Goal: Task Accomplishment & Management: Complete application form

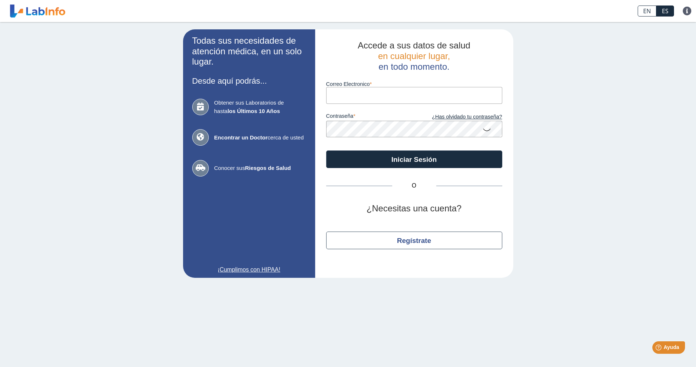
click at [374, 95] on input "Correo Electronico" at bounding box center [414, 95] width 176 height 17
type input "[EMAIL_ADDRESS][DOMAIN_NAME]"
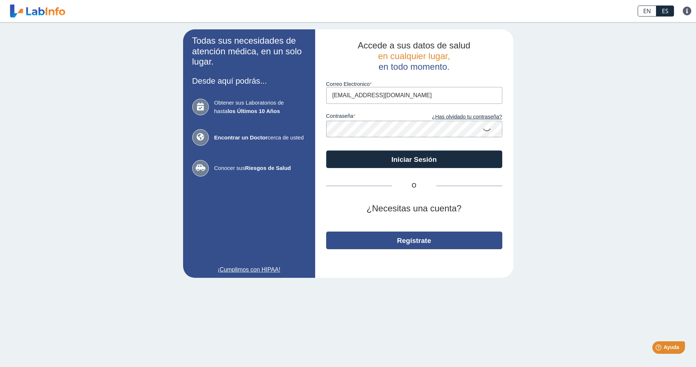
click at [409, 239] on button "Regístrate" at bounding box center [414, 241] width 176 height 18
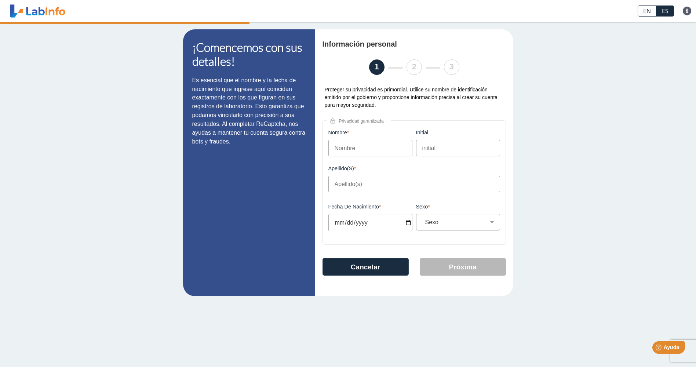
click at [359, 148] on input "Nombre" at bounding box center [370, 148] width 84 height 17
type input "[PERSON_NAME]"
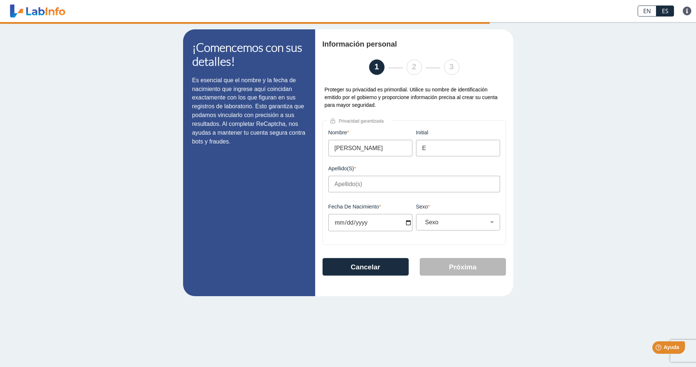
type input "E"
type input "[PERSON_NAME]"
type input "[DATE]"
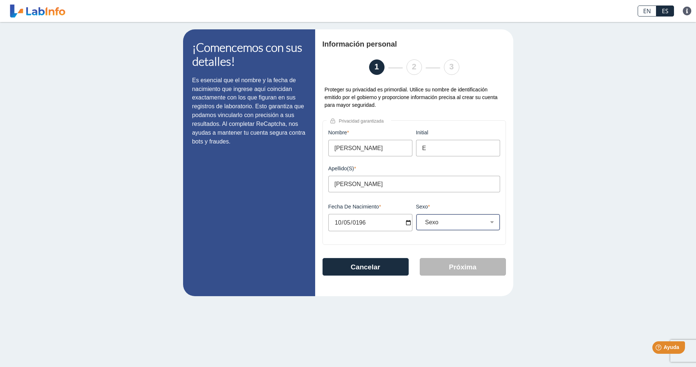
click at [491, 226] on select "Sexo Masculino Femenino" at bounding box center [460, 222] width 77 height 7
select select "M"
click at [422, 221] on select "Sexo Masculino Femenino" at bounding box center [460, 222] width 77 height 7
click at [477, 272] on button "Próxima" at bounding box center [463, 267] width 86 height 18
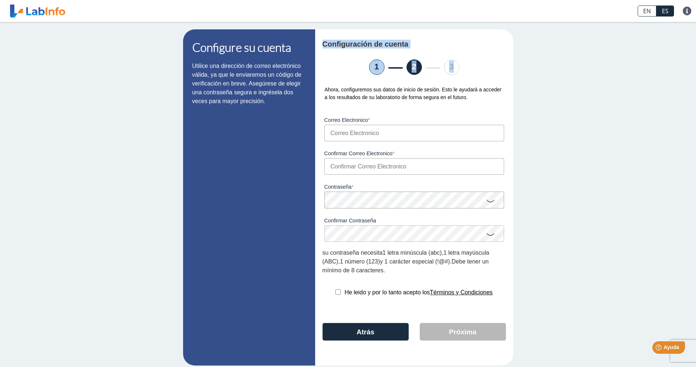
click at [385, 139] on input "Correo Electronico" at bounding box center [414, 133] width 180 height 17
type input "[EMAIL_ADDRESS][DOMAIN_NAME]"
click at [490, 181] on div "Contraseña Una contraseña válida es requerida" at bounding box center [414, 191] width 183 height 33
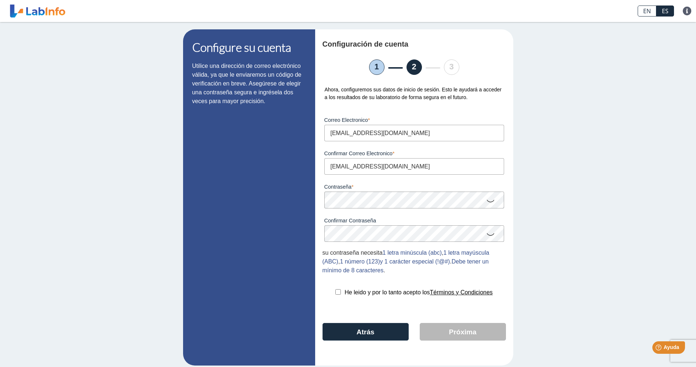
click at [504, 196] on div "Configuración de cuenta 1 2 3 Ahora, configuremos sus datos de inicio de sesión…" at bounding box center [414, 197] width 198 height 336
click at [335, 295] on input "checkbox" at bounding box center [338, 292] width 6 height 6
checkbox input "true"
click at [458, 333] on button "Próxima" at bounding box center [463, 332] width 86 height 18
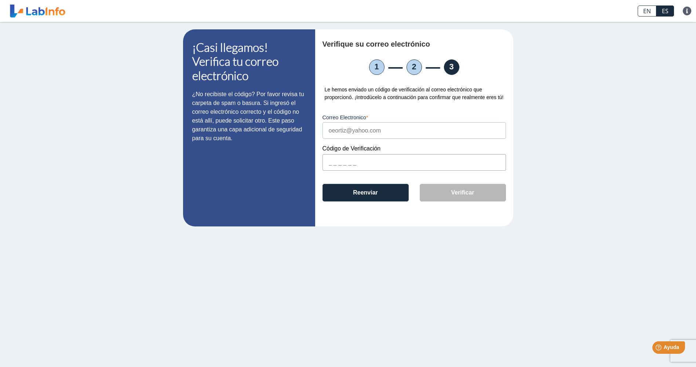
click at [360, 161] on input "text" at bounding box center [414, 162] width 183 height 17
type input "A32532"
click at [464, 201] on button "Verificar" at bounding box center [463, 193] width 86 height 18
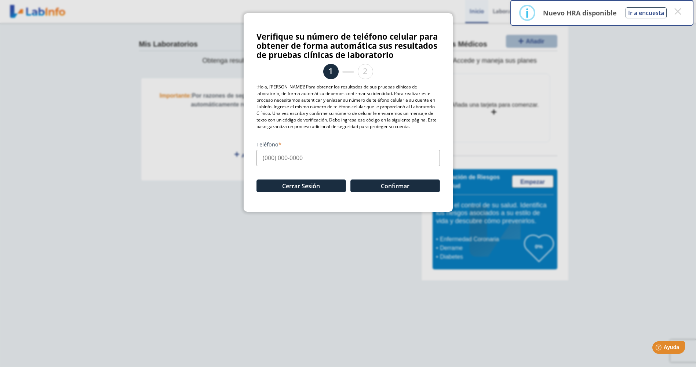
click at [263, 158] on input "Teléfono" at bounding box center [348, 158] width 183 height 17
type input "[PHONE_NUMBER]"
click at [401, 188] on button "Confirmar" at bounding box center [395, 185] width 90 height 13
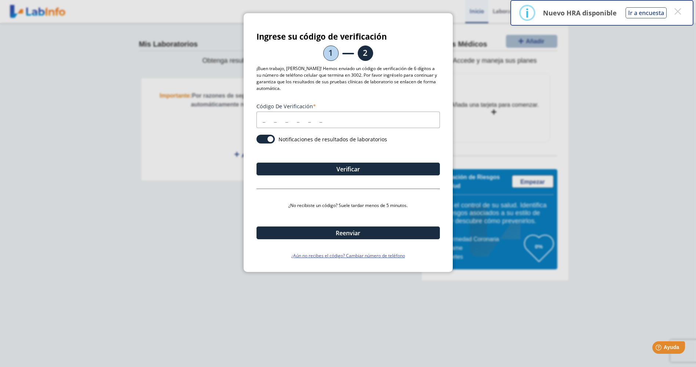
click at [287, 122] on input "Código de verificación" at bounding box center [348, 120] width 183 height 17
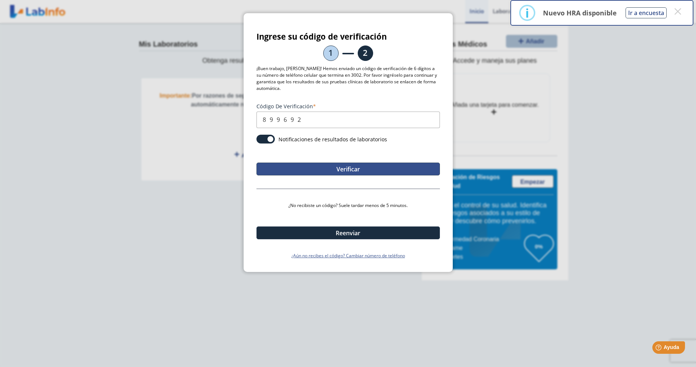
type input "899692"
click at [308, 167] on button "Verificar" at bounding box center [348, 169] width 183 height 13
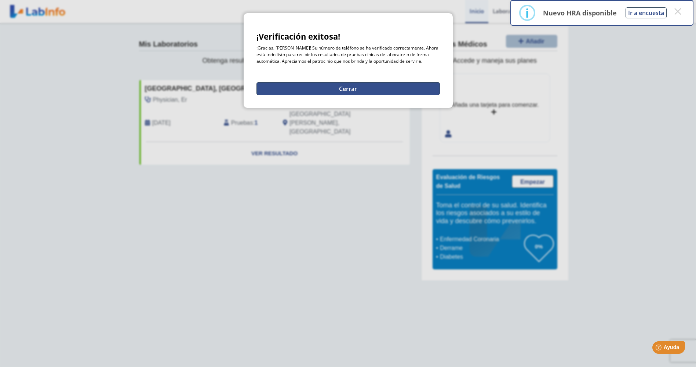
click at [338, 92] on button "Cerrar" at bounding box center [348, 88] width 183 height 13
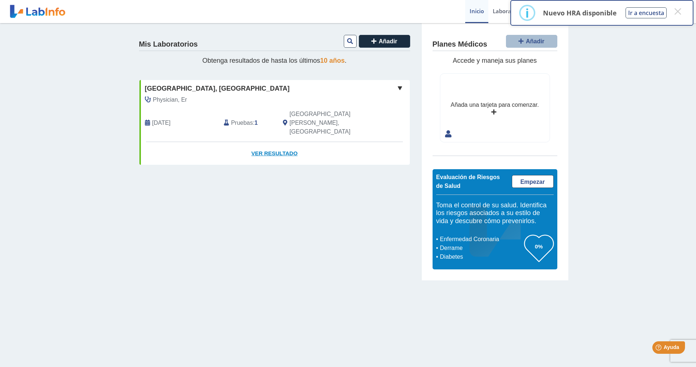
click at [275, 142] on link "Ver Resultado" at bounding box center [274, 153] width 270 height 23
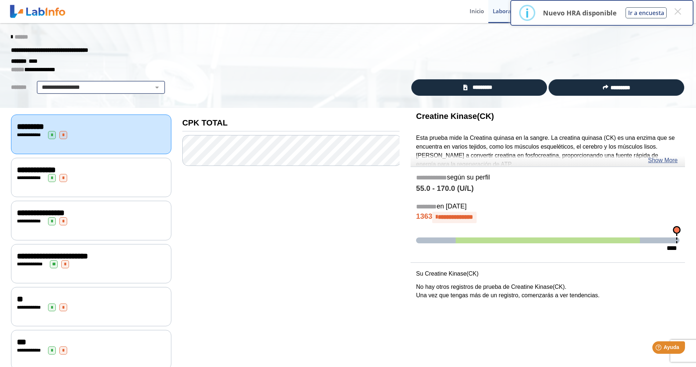
click at [101, 87] on select "**********" at bounding box center [101, 87] width 124 height 9
click at [11, 38] on icon at bounding box center [11, 37] width 1 height 6
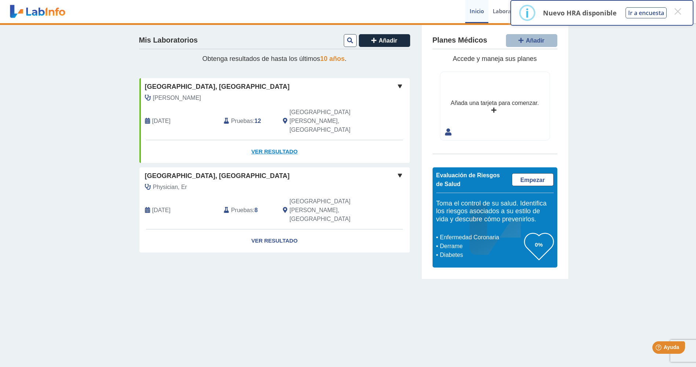
click at [276, 140] on link "Ver Resultado" at bounding box center [274, 151] width 270 height 23
click at [680, 12] on button "×" at bounding box center [677, 11] width 13 height 13
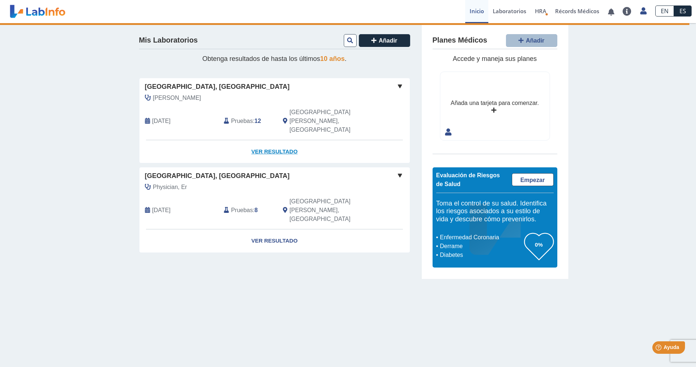
click at [281, 140] on link "Ver Resultado" at bounding box center [274, 151] width 270 height 23
click at [400, 86] on span at bounding box center [400, 86] width 9 height 9
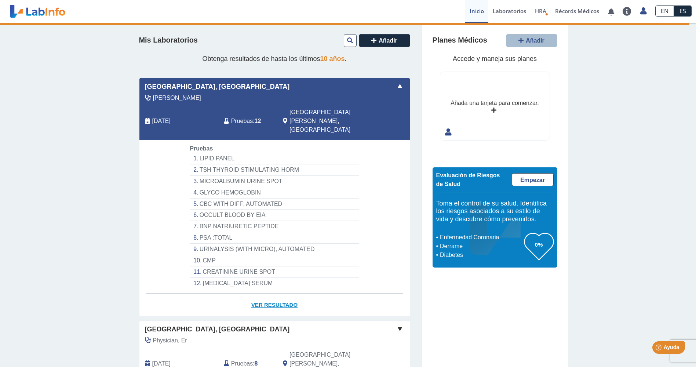
click at [271, 294] on link "Ver Resultado" at bounding box center [274, 305] width 270 height 23
click at [278, 294] on link "Ver Resultado" at bounding box center [274, 305] width 270 height 23
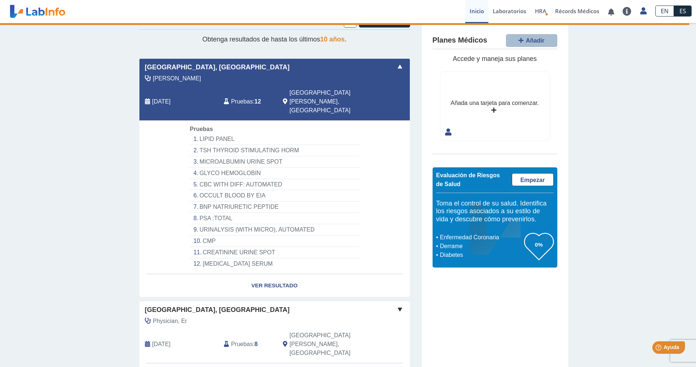
scroll to position [30, 0]
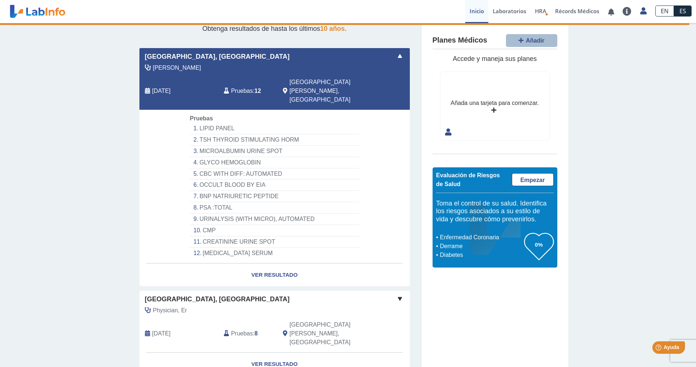
click at [92, 216] on div "Mis Laboratorios Añadir Obtenga resultados de hasta los últimos 10 años . [GEOG…" at bounding box center [348, 197] width 696 height 409
click at [397, 57] on span at bounding box center [400, 56] width 9 height 9
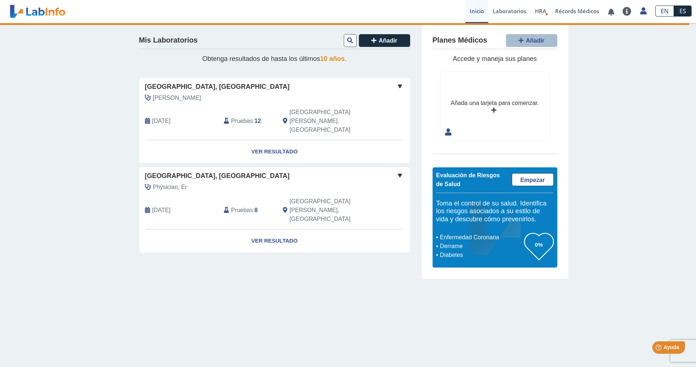
scroll to position [0, 0]
click at [401, 171] on span at bounding box center [400, 175] width 9 height 9
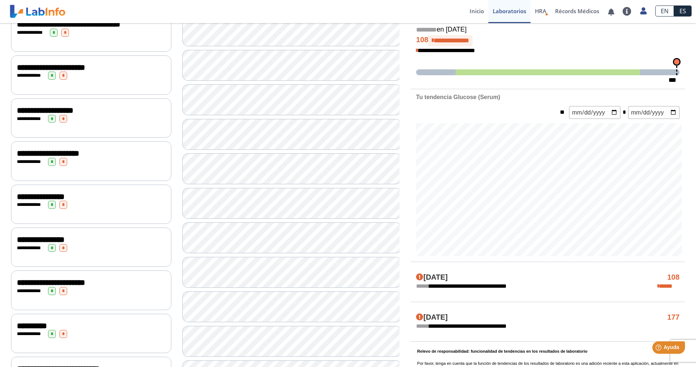
scroll to position [220, 0]
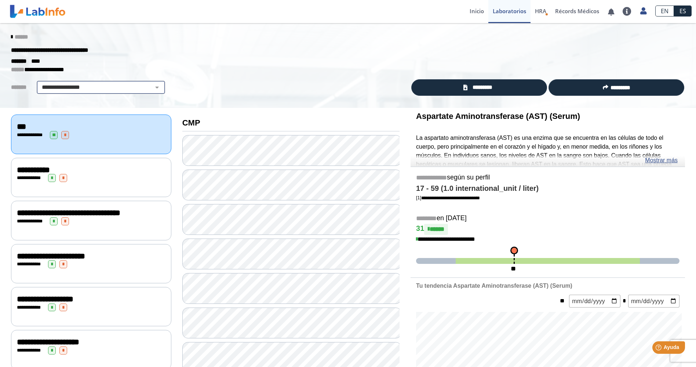
click at [124, 89] on select "**********" at bounding box center [101, 87] width 124 height 9
click at [11, 36] on icon at bounding box center [11, 37] width 1 height 6
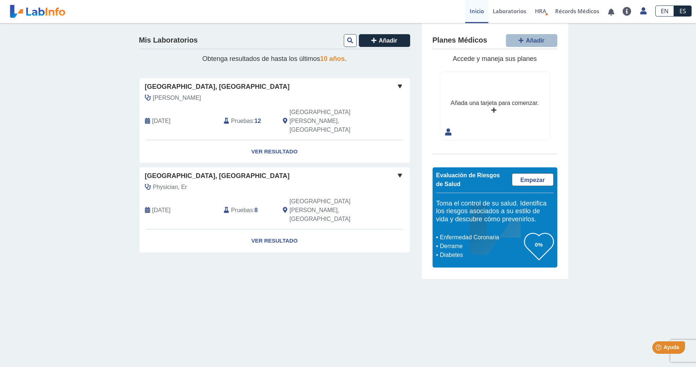
click at [401, 86] on span at bounding box center [400, 86] width 9 height 9
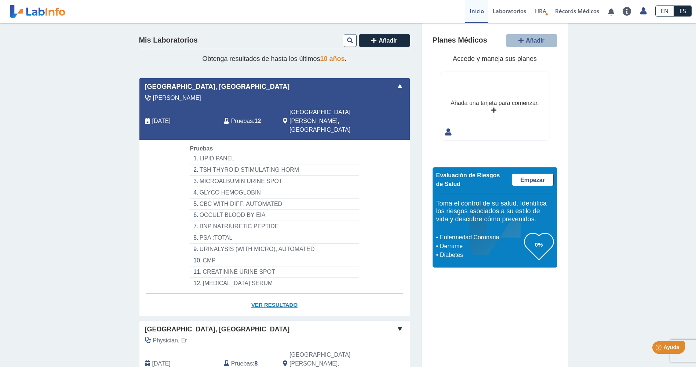
click at [268, 294] on link "Ver Resultado" at bounding box center [274, 305] width 270 height 23
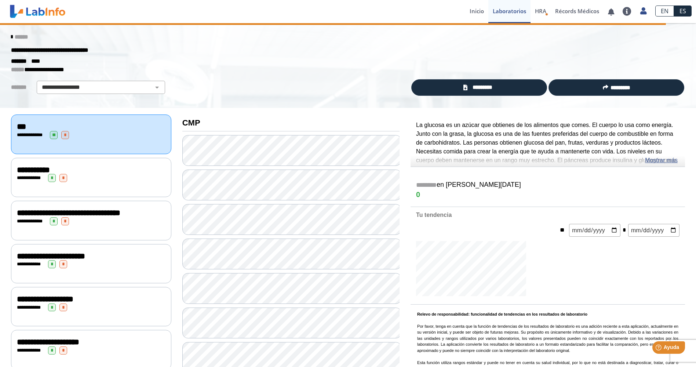
click at [79, 132] on div "**********" at bounding box center [91, 135] width 149 height 8
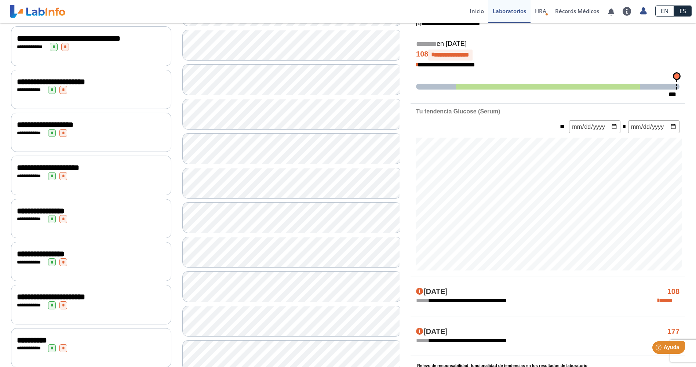
scroll to position [183, 0]
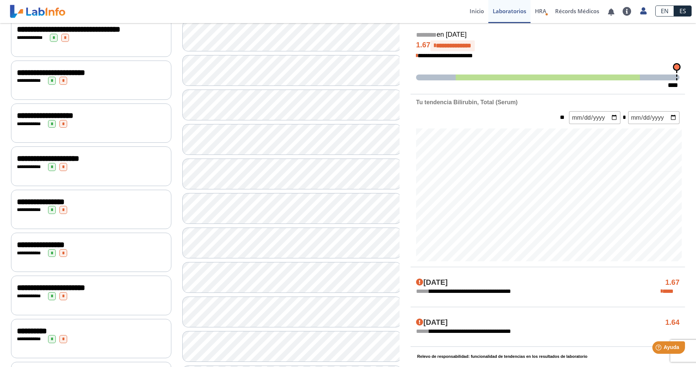
click at [638, 76] on span at bounding box center [548, 77] width 185 height 6
drag, startPoint x: 677, startPoint y: 66, endPoint x: 633, endPoint y: 68, distance: 44.4
click at [633, 68] on div "**********" at bounding box center [548, 41] width 275 height 105
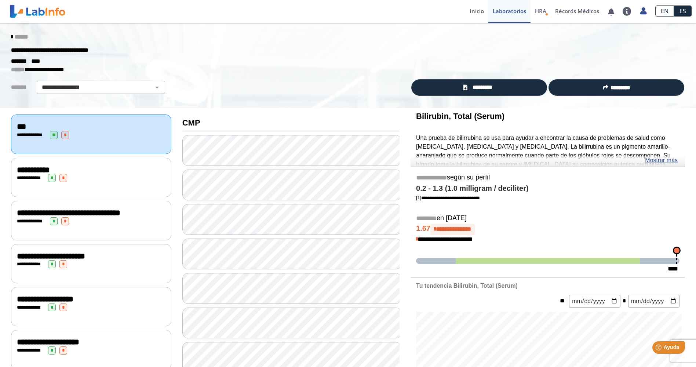
click at [94, 133] on div "**********" at bounding box center [91, 135] width 149 height 8
click at [90, 184] on div "**********" at bounding box center [91, 177] width 160 height 39
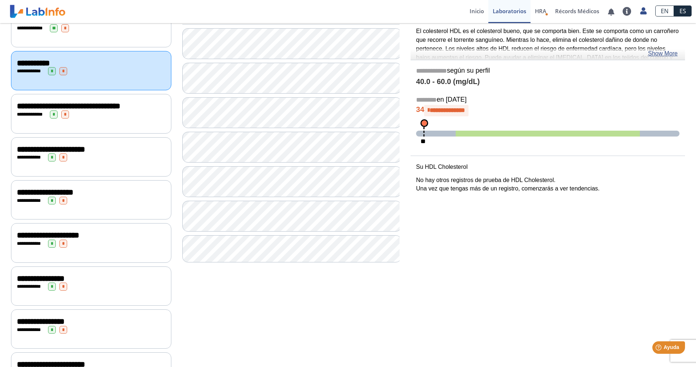
scroll to position [110, 0]
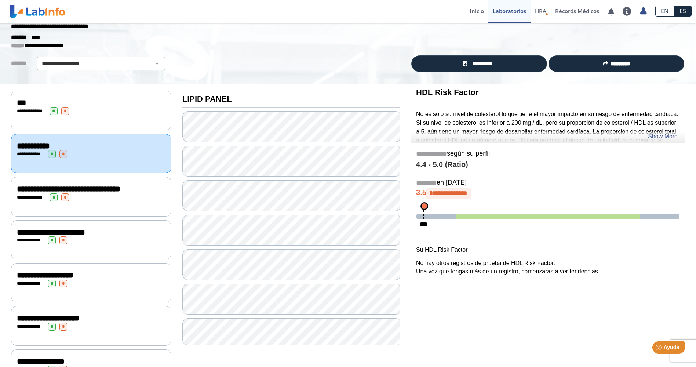
scroll to position [37, 0]
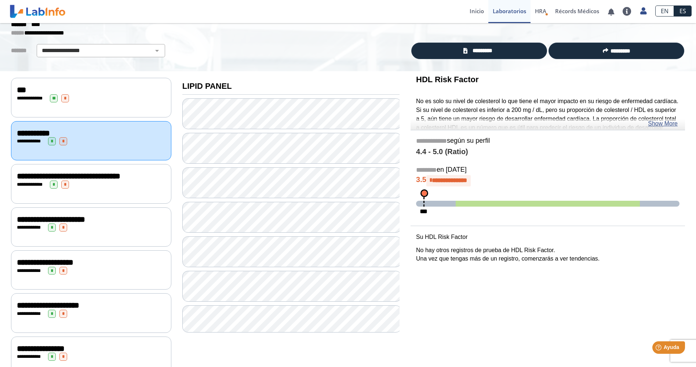
click at [85, 99] on div "**********" at bounding box center [91, 98] width 149 height 8
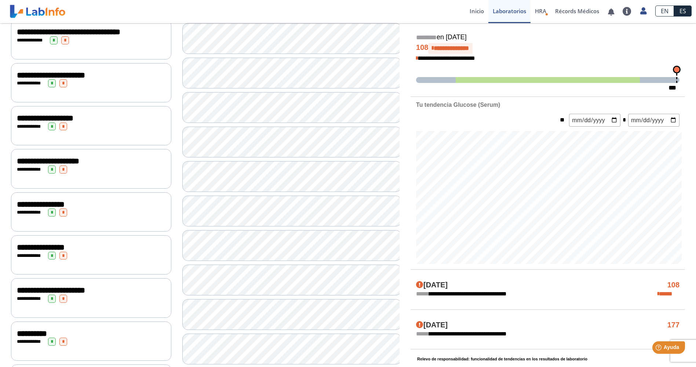
scroll to position [183, 0]
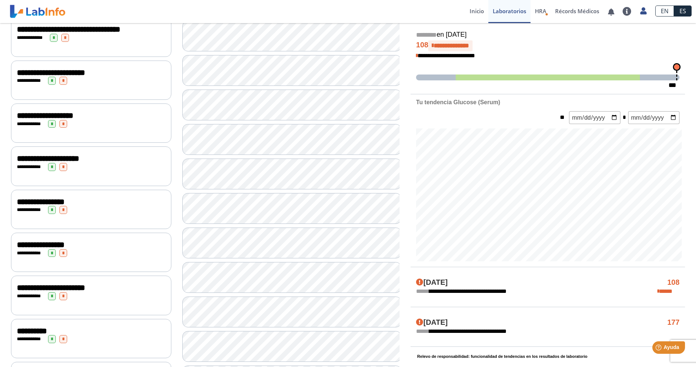
click at [76, 125] on div "**********" at bounding box center [91, 122] width 160 height 39
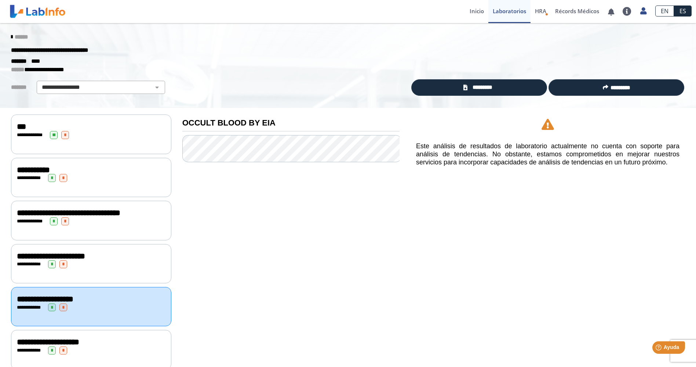
scroll to position [37, 0]
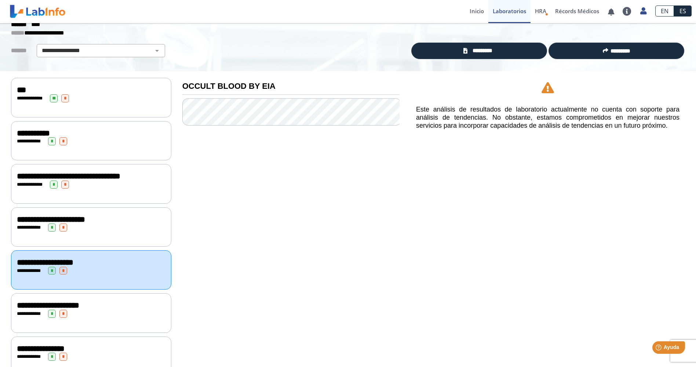
click at [80, 221] on span "**********" at bounding box center [51, 219] width 68 height 8
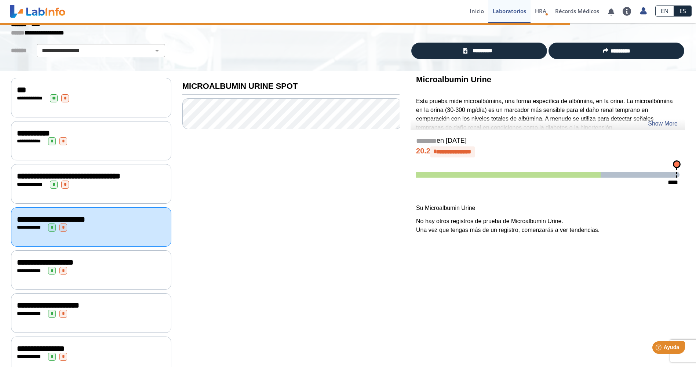
click at [73, 259] on span "**********" at bounding box center [45, 262] width 57 height 8
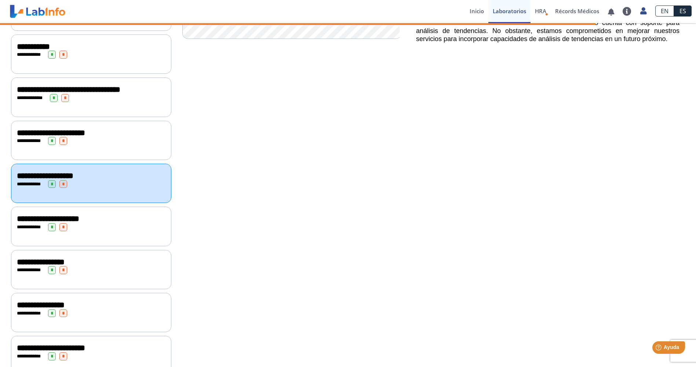
scroll to position [147, 0]
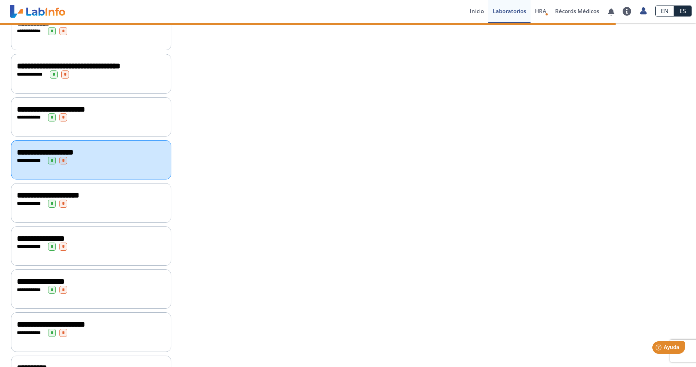
click at [84, 202] on div "**********" at bounding box center [91, 204] width 149 height 8
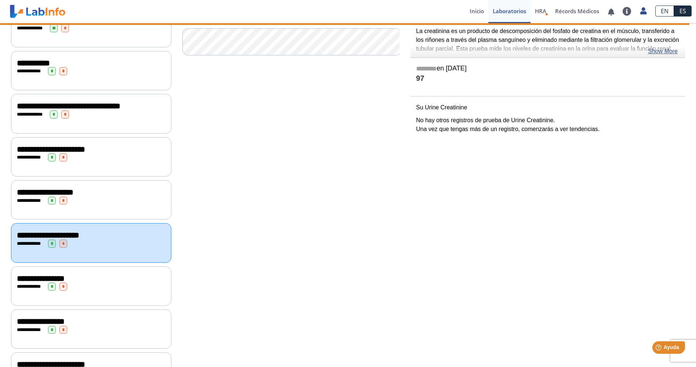
scroll to position [110, 0]
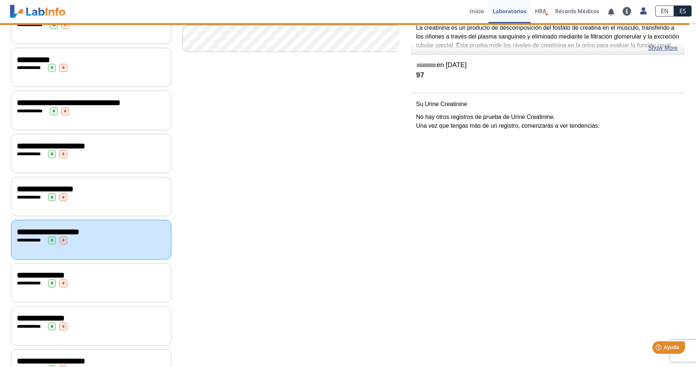
click at [67, 283] on div "**********" at bounding box center [91, 282] width 160 height 39
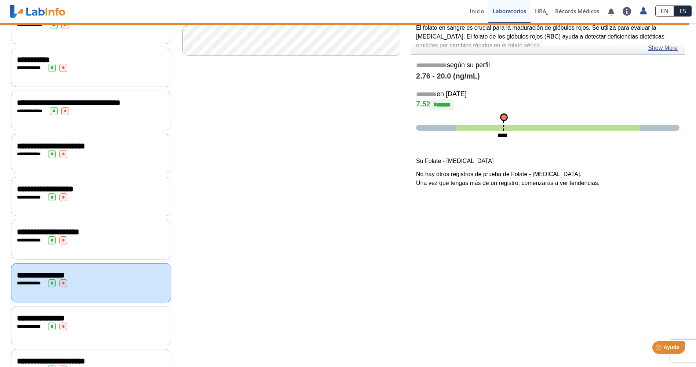
click at [76, 326] on div "**********" at bounding box center [91, 325] width 160 height 39
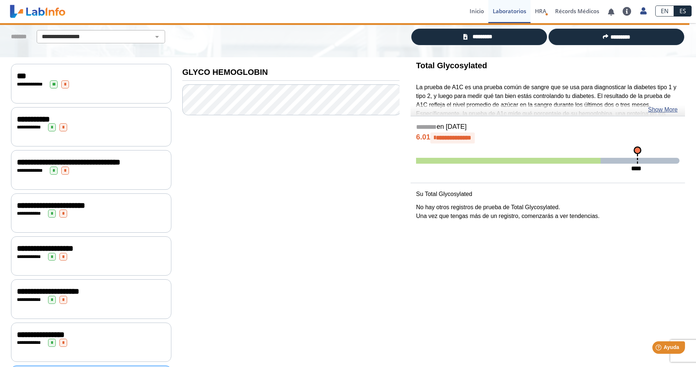
scroll to position [37, 0]
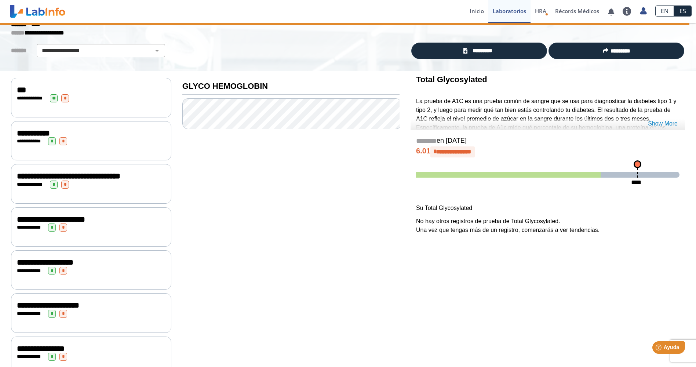
click at [655, 123] on link "Show More" at bounding box center [663, 123] width 30 height 9
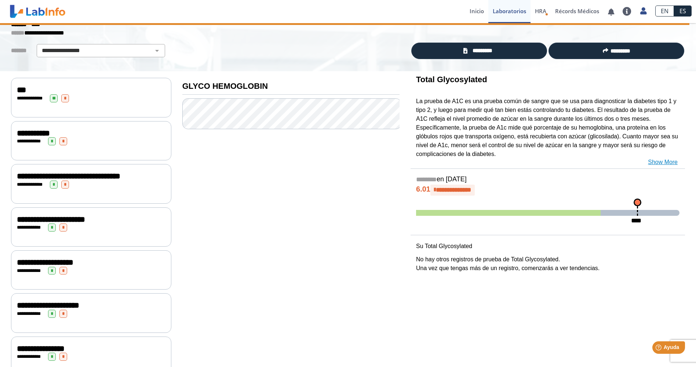
click at [659, 159] on link "Show More" at bounding box center [663, 162] width 30 height 9
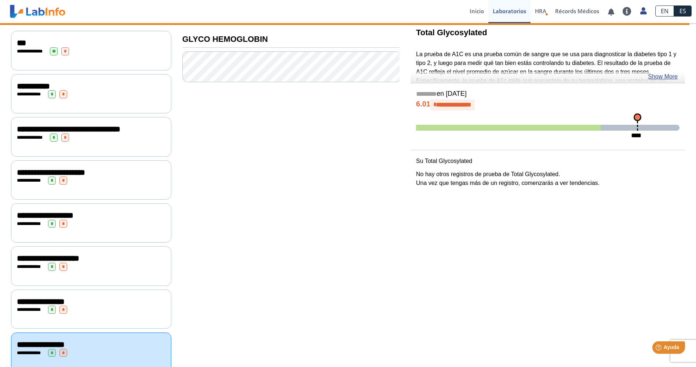
scroll to position [257, 0]
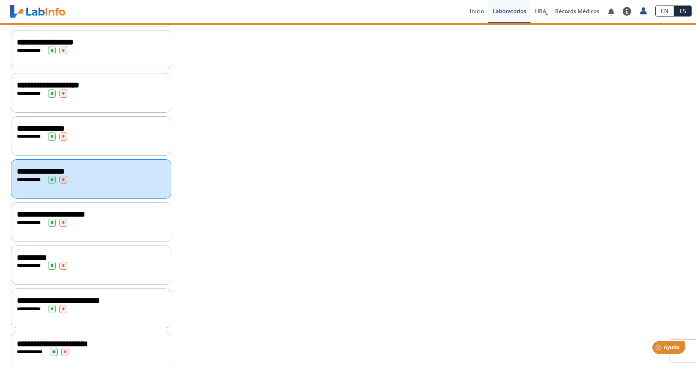
click at [77, 222] on div "**********" at bounding box center [91, 221] width 160 height 39
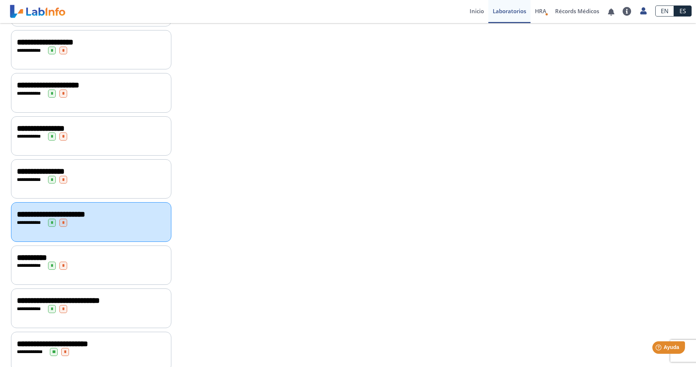
scroll to position [73, 0]
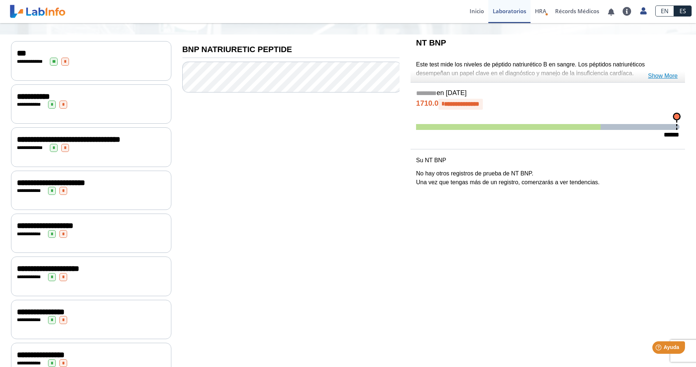
click at [670, 74] on link "Show More" at bounding box center [663, 76] width 30 height 9
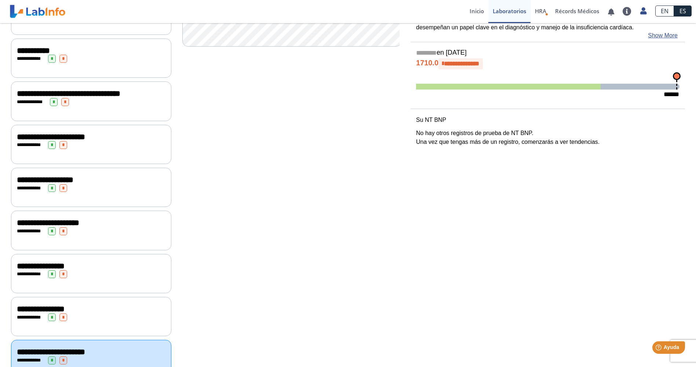
scroll to position [257, 0]
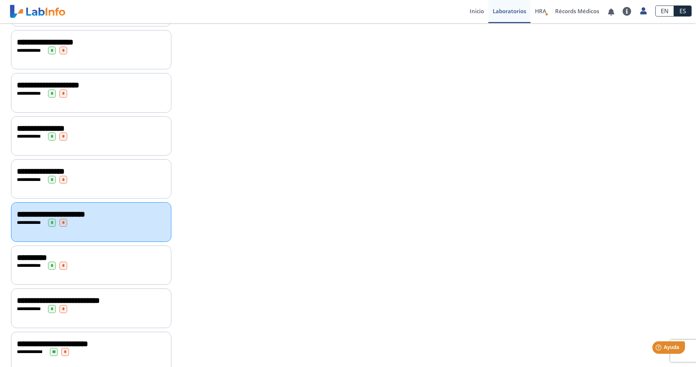
click at [83, 262] on div "**********" at bounding box center [91, 266] width 149 height 8
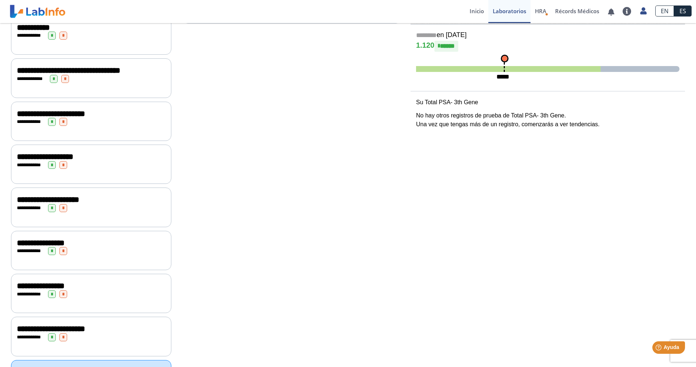
scroll to position [267, 0]
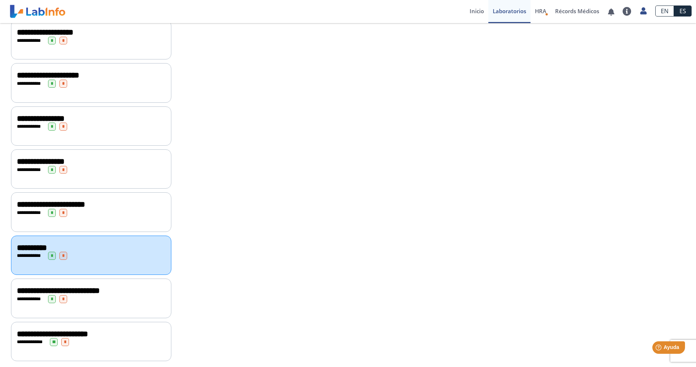
click at [84, 295] on div "**********" at bounding box center [91, 299] width 149 height 8
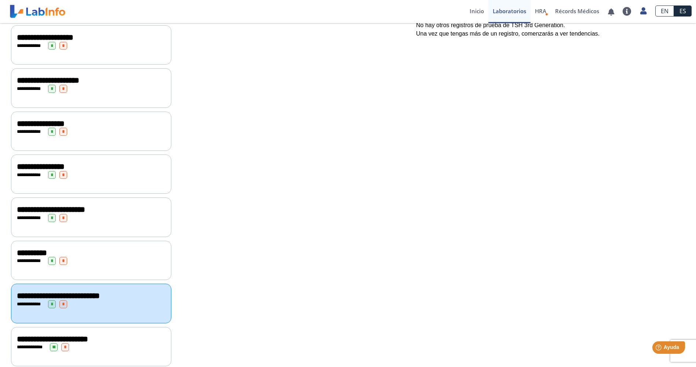
scroll to position [267, 0]
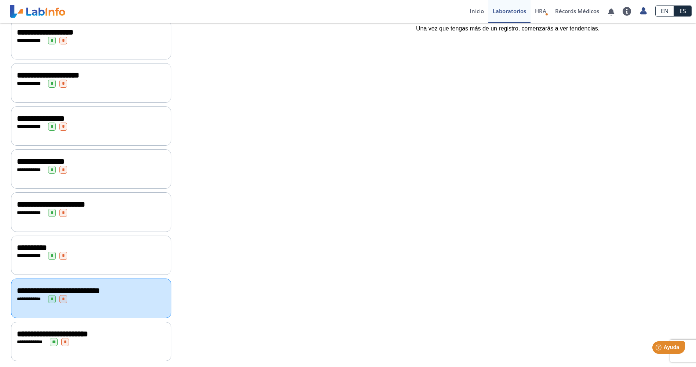
click at [81, 338] on div "**********" at bounding box center [91, 342] width 149 height 8
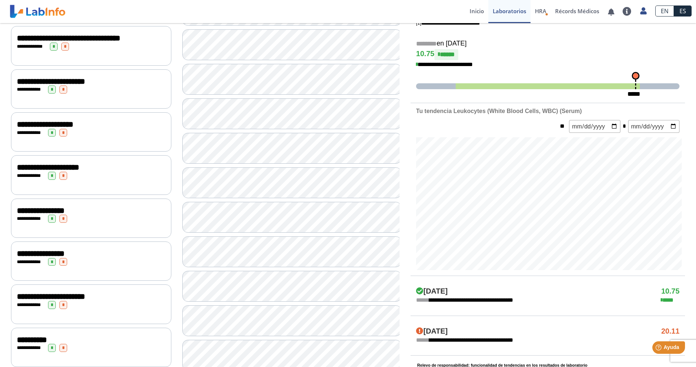
scroll to position [193, 0]
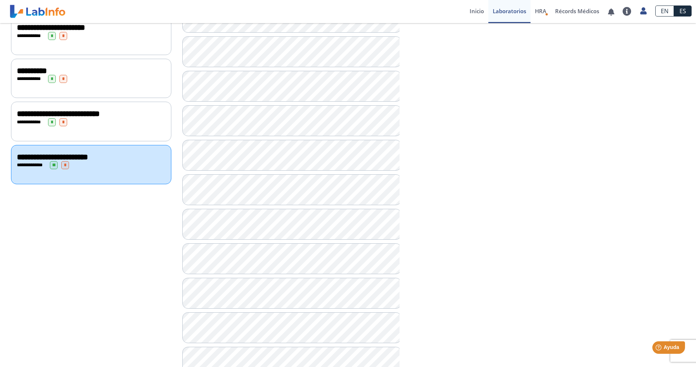
scroll to position [450, 0]
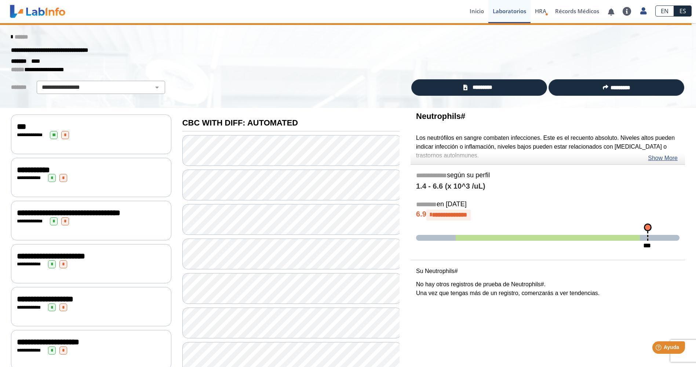
click at [74, 126] on div "***" at bounding box center [91, 126] width 149 height 9
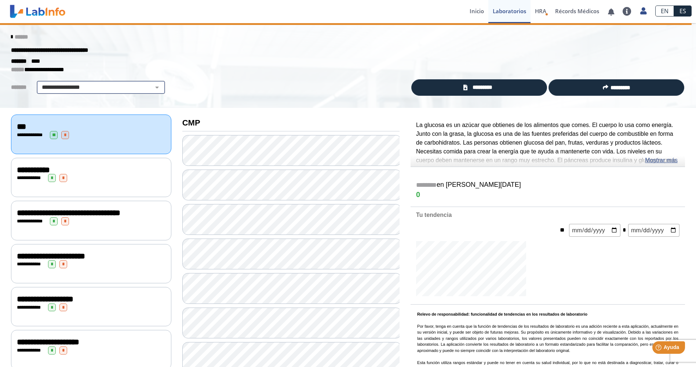
click at [86, 90] on select "**********" at bounding box center [101, 87] width 124 height 9
click at [213, 54] on div "**********" at bounding box center [348, 50] width 685 height 13
click at [479, 89] on span "*********" at bounding box center [482, 87] width 25 height 8
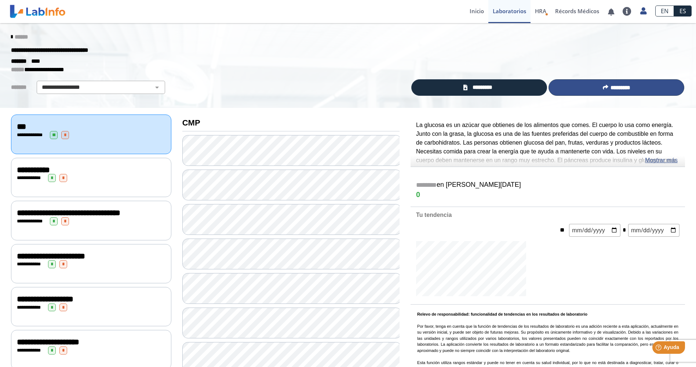
click at [611, 90] on span "*********" at bounding box center [621, 88] width 20 height 6
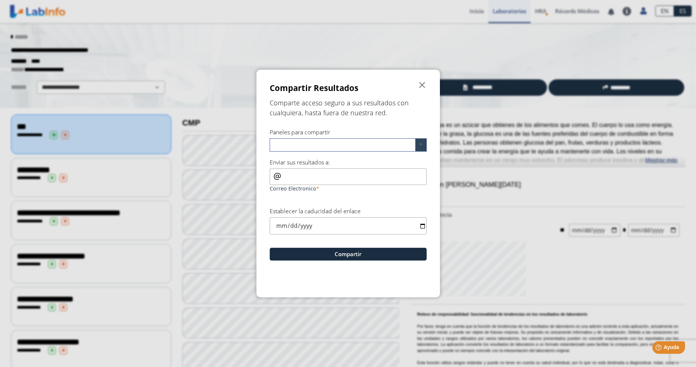
click at [419, 142] on span at bounding box center [420, 145] width 11 height 12
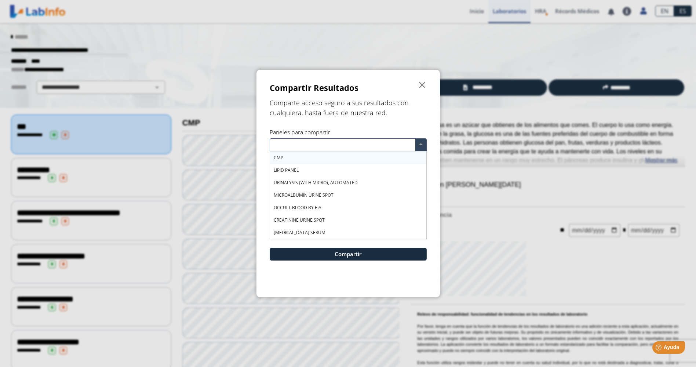
click at [419, 142] on span at bounding box center [420, 145] width 11 height 12
click at [375, 123] on form "Compartir Resultados  Comparte acceso seguro a sus resultados con cualquiera, …" at bounding box center [348, 184] width 183 height 228
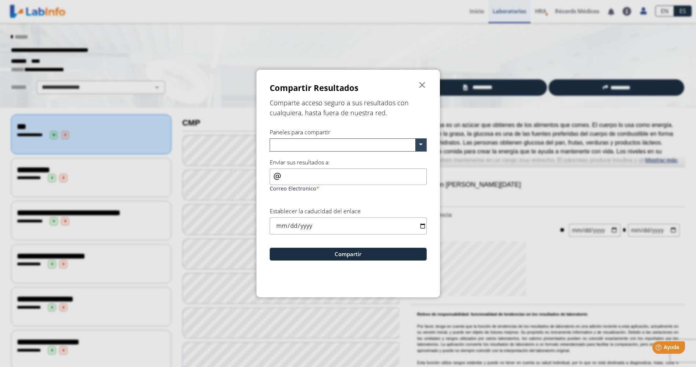
click at [297, 176] on input "Correo Electronico" at bounding box center [348, 176] width 157 height 17
click at [313, 145] on input "text" at bounding box center [344, 146] width 143 height 11
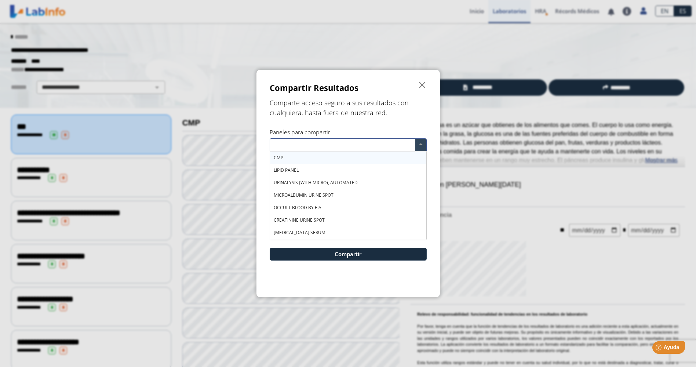
click at [305, 162] on div "CMP" at bounding box center [348, 158] width 156 height 12
click at [297, 176] on div "LIPID PANEL" at bounding box center [348, 170] width 156 height 12
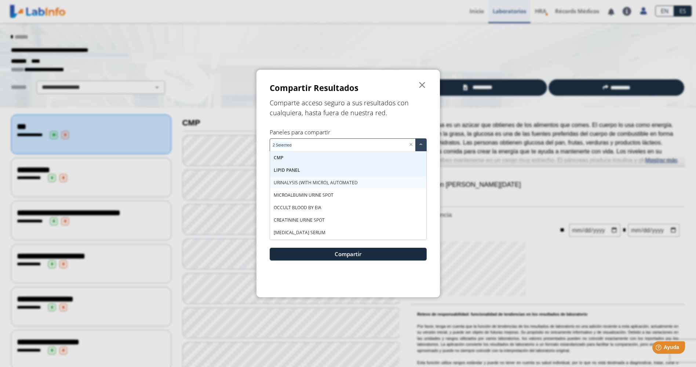
click at [296, 185] on span "URINALYSIS (WITH MICRO), AUTOMATED" at bounding box center [316, 182] width 84 height 6
click at [295, 196] on span "MICROALBUMIN URINE SPOT" at bounding box center [304, 195] width 60 height 6
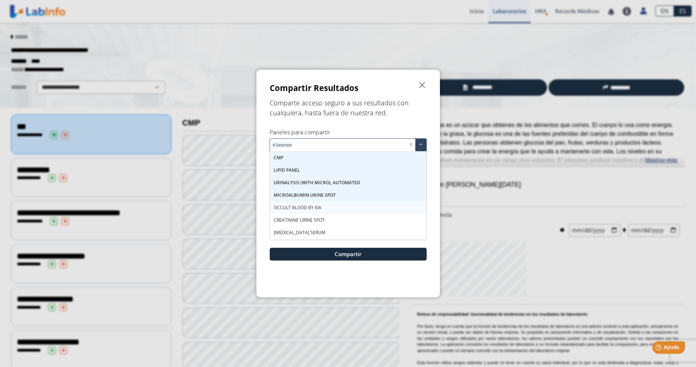
click at [295, 208] on span "OCCULT BLOOD BY EIA" at bounding box center [298, 207] width 48 height 6
click at [294, 221] on span "CREATININE URINE SPOT" at bounding box center [299, 220] width 51 height 6
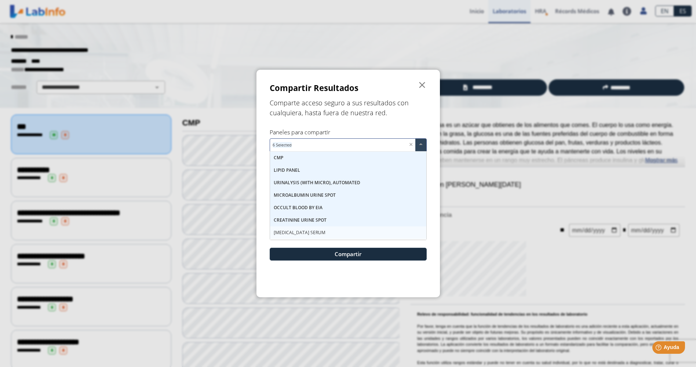
click at [293, 232] on span "[MEDICAL_DATA] SERUM" at bounding box center [300, 232] width 52 height 6
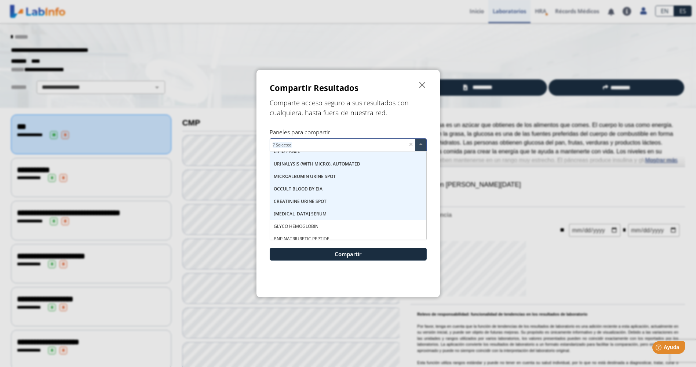
scroll to position [37, 0]
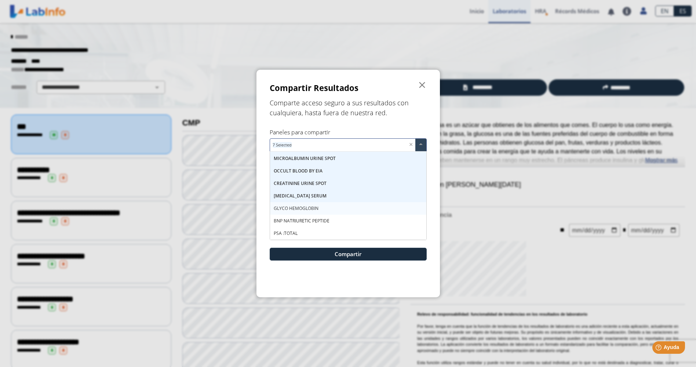
click at [299, 210] on span "GLYCO HEMOGLOBIN" at bounding box center [296, 208] width 45 height 6
click at [299, 220] on span "BNP NATRIURETIC PEPTIDE" at bounding box center [302, 221] width 56 height 6
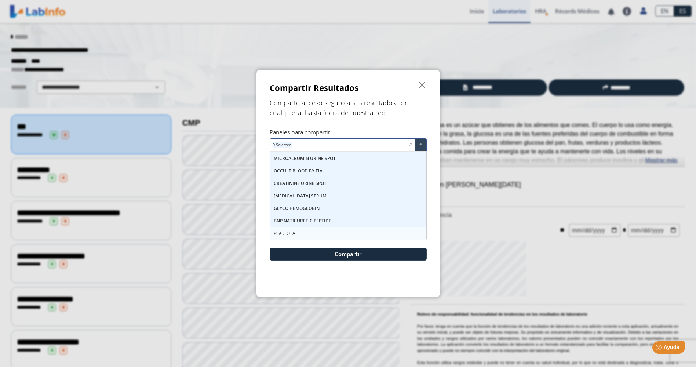
click at [290, 233] on span "PSA :TOTAL" at bounding box center [286, 233] width 24 height 6
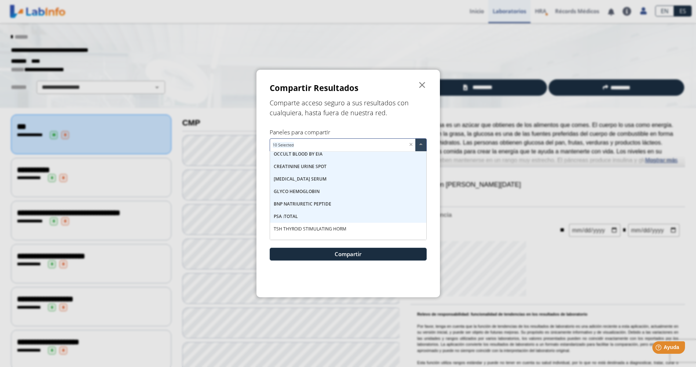
scroll to position [62, 0]
click at [301, 223] on span "TSH THYROID STIMULATING HORM" at bounding box center [310, 221] width 73 height 6
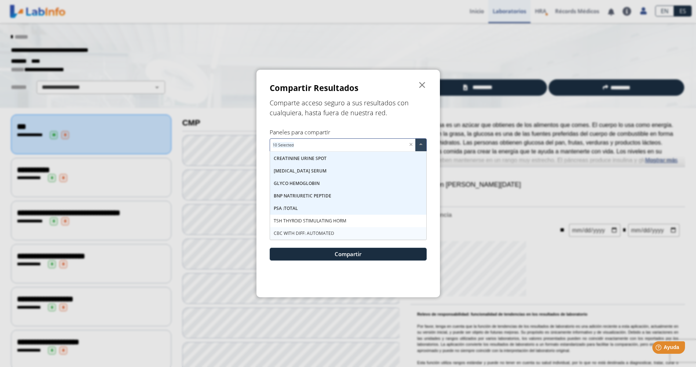
click at [300, 232] on span "CBC WITH DIFF: AUTOMATED" at bounding box center [304, 233] width 61 height 6
click at [301, 221] on span "TSH THYROID STIMULATING HORM" at bounding box center [310, 221] width 73 height 6
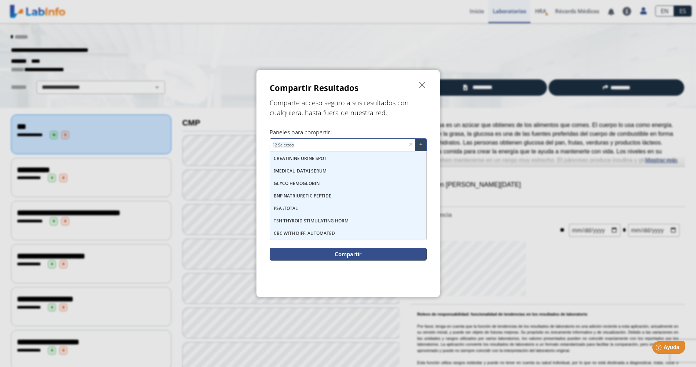
click at [347, 255] on button "Compartir" at bounding box center [348, 254] width 157 height 13
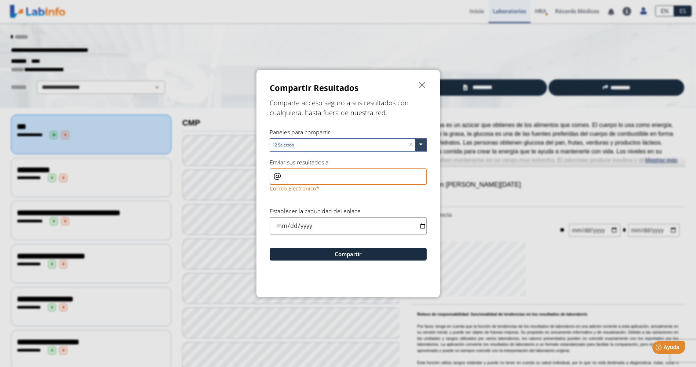
click at [292, 178] on input "Correo Electronico" at bounding box center [348, 176] width 157 height 17
click at [433, 177] on form "Compartir Resultados  Comparte acceso seguro a sus resultados con cualquiera, …" at bounding box center [348, 184] width 183 height 228
click at [423, 87] on span "" at bounding box center [422, 85] width 9 height 9
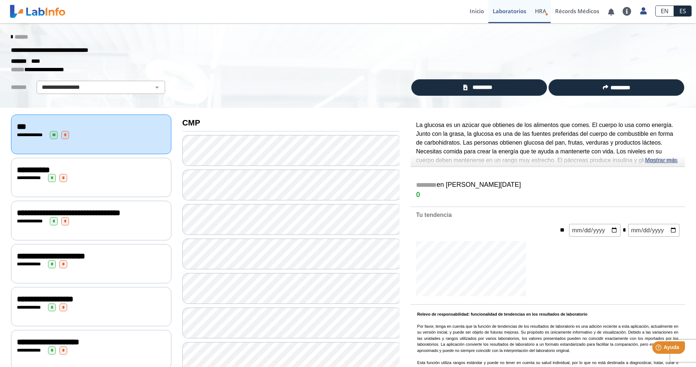
click at [537, 14] on span "HRA" at bounding box center [540, 10] width 11 height 7
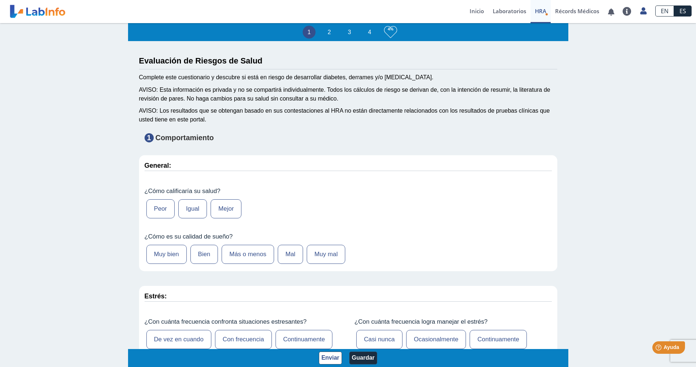
click at [192, 212] on label "Igual" at bounding box center [192, 208] width 29 height 19
click at [0, 0] on input "Igual" at bounding box center [0, 0] width 0 height 0
click at [197, 256] on label "Bien" at bounding box center [204, 254] width 28 height 19
click at [0, 0] on input "Bien" at bounding box center [0, 0] width 0 height 0
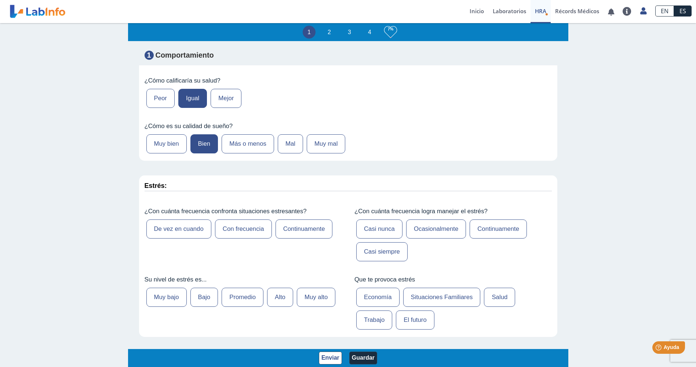
scroll to position [110, 0]
click at [169, 234] on label "De vez en cuando" at bounding box center [178, 228] width 65 height 19
click at [0, 0] on input "De vez en cuando" at bounding box center [0, 0] width 0 height 0
click at [439, 232] on label "Ocasionalmente" at bounding box center [436, 228] width 60 height 19
click at [0, 0] on input "Ocasionalmente" at bounding box center [0, 0] width 0 height 0
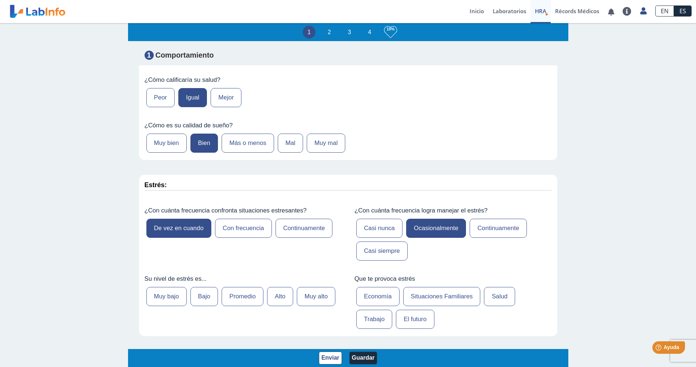
click at [240, 296] on label "Promedio" at bounding box center [243, 296] width 42 height 19
click at [0, 0] on input "Promedio" at bounding box center [0, 0] width 0 height 0
click at [371, 294] on label "Economía" at bounding box center [377, 296] width 43 height 19
click at [0, 0] on input "Economía" at bounding box center [0, 0] width 0 height 0
click at [377, 323] on label "Trabajo" at bounding box center [374, 319] width 36 height 19
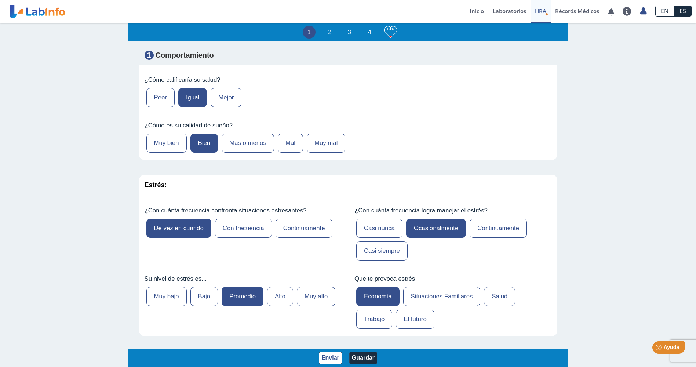
click at [0, 0] on input "Trabajo" at bounding box center [0, 0] width 0 height 0
click at [426, 300] on label "Situaciones Familiares" at bounding box center [441, 296] width 77 height 19
click at [0, 0] on input "Situaciones Familiares" at bounding box center [0, 0] width 0 height 0
click at [367, 317] on label "Trabajo" at bounding box center [374, 319] width 36 height 19
click at [0, 0] on input "Trabajo" at bounding box center [0, 0] width 0 height 0
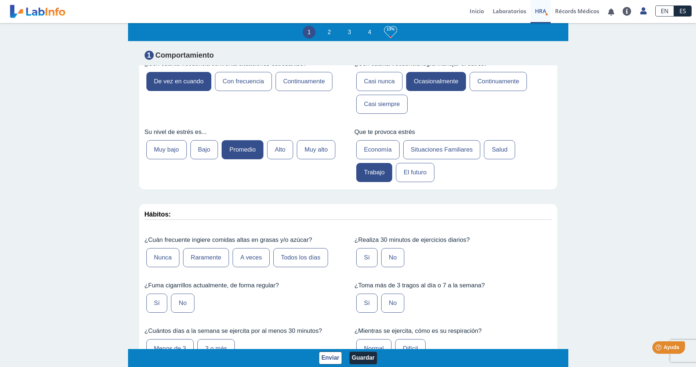
scroll to position [294, 0]
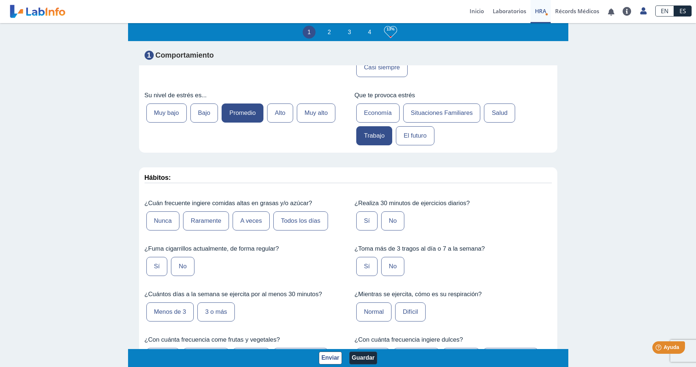
click at [248, 221] on label "A veces" at bounding box center [251, 220] width 37 height 19
click at [0, 0] on input "A veces" at bounding box center [0, 0] width 0 height 0
click at [394, 220] on label "No" at bounding box center [392, 220] width 23 height 19
click at [0, 0] on input "No" at bounding box center [0, 0] width 0 height 0
click at [184, 263] on label "No" at bounding box center [182, 266] width 23 height 19
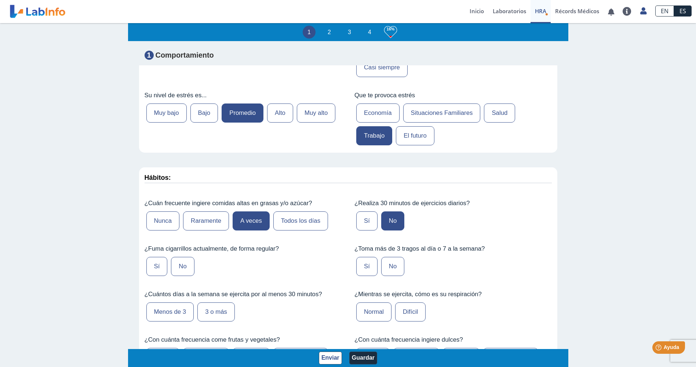
click at [0, 0] on input "No" at bounding box center [0, 0] width 0 height 0
click at [386, 265] on label "No" at bounding box center [392, 266] width 23 height 19
click at [0, 0] on input "No" at bounding box center [0, 0] width 0 height 0
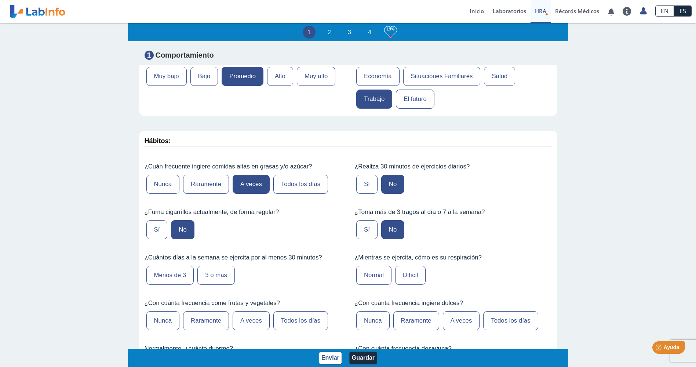
click at [227, 278] on label "3 o más" at bounding box center [215, 275] width 37 height 19
click at [0, 0] on input "3 o más" at bounding box center [0, 0] width 0 height 0
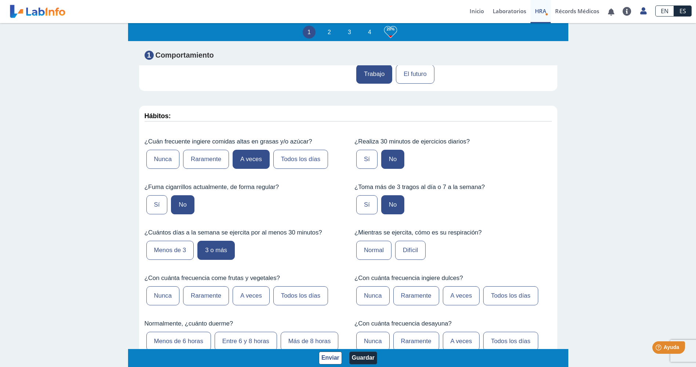
scroll to position [367, 0]
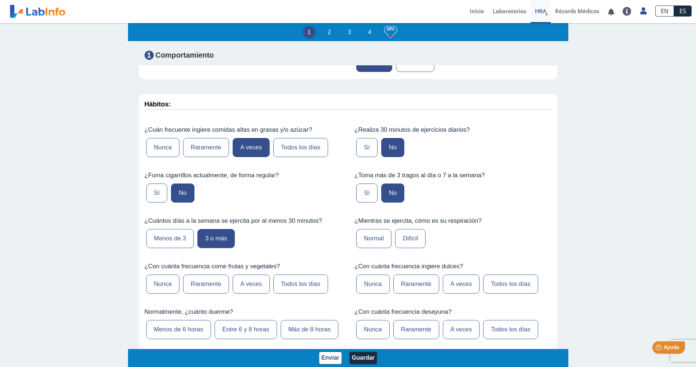
click at [376, 236] on label "Normal" at bounding box center [373, 238] width 35 height 19
click at [0, 0] on input "Normal" at bounding box center [0, 0] width 0 height 0
click at [249, 283] on label "A veces" at bounding box center [251, 284] width 37 height 19
click at [0, 0] on input "A veces" at bounding box center [0, 0] width 0 height 0
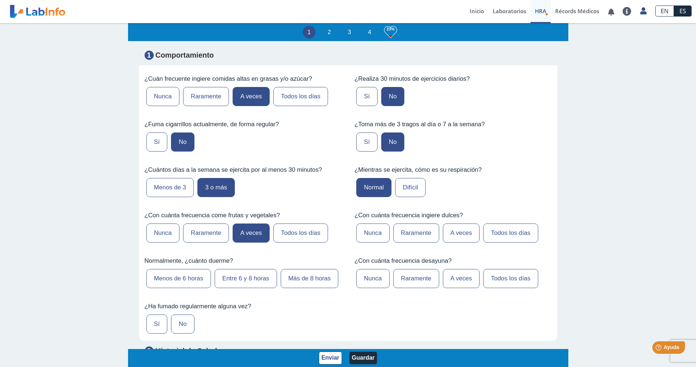
scroll to position [440, 0]
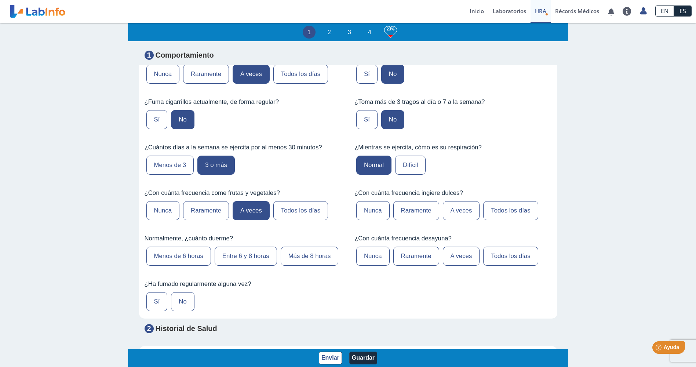
click at [443, 216] on label "A veces" at bounding box center [461, 210] width 37 height 19
click at [0, 0] on input "A veces" at bounding box center [0, 0] width 0 height 0
click at [235, 263] on label "Entre 6 y 8 horas" at bounding box center [246, 256] width 62 height 19
click at [0, 0] on input "Entre 6 y 8 horas" at bounding box center [0, 0] width 0 height 0
click at [449, 258] on label "A veces" at bounding box center [461, 256] width 37 height 19
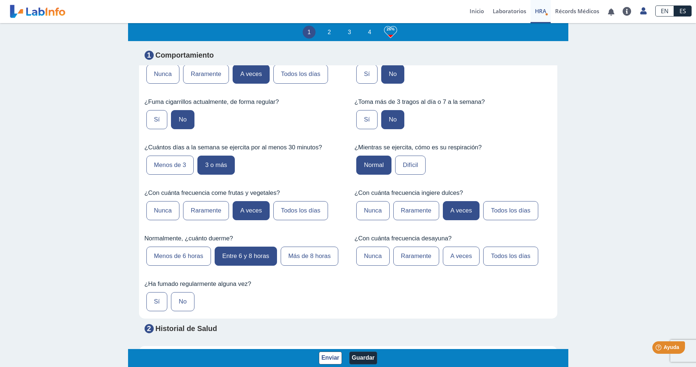
click at [0, 0] on input "A veces" at bounding box center [0, 0] width 0 height 0
click at [179, 305] on label "No" at bounding box center [182, 301] width 23 height 19
click at [0, 0] on input "No" at bounding box center [0, 0] width 0 height 0
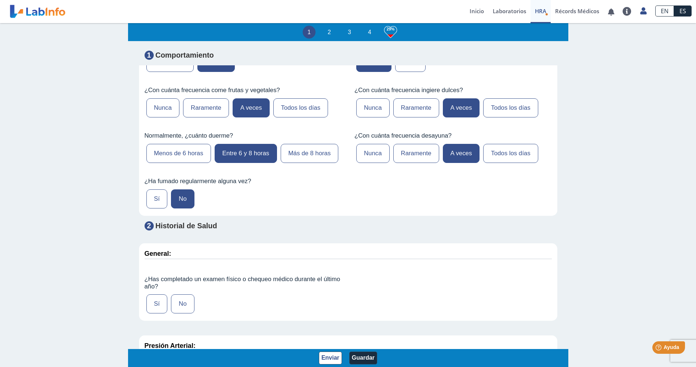
scroll to position [550, 0]
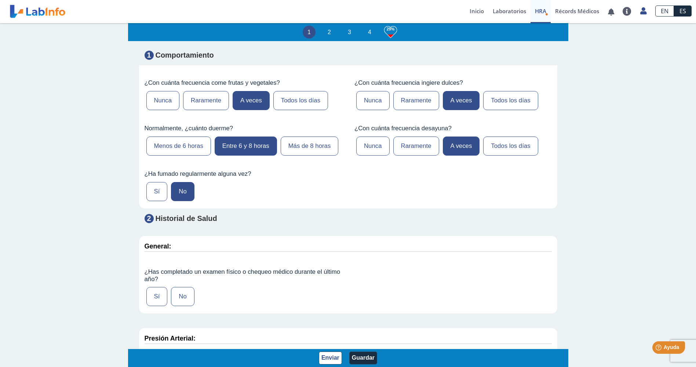
click at [177, 297] on label "No" at bounding box center [182, 296] width 23 height 19
click at [0, 0] on input "No" at bounding box center [0, 0] width 0 height 0
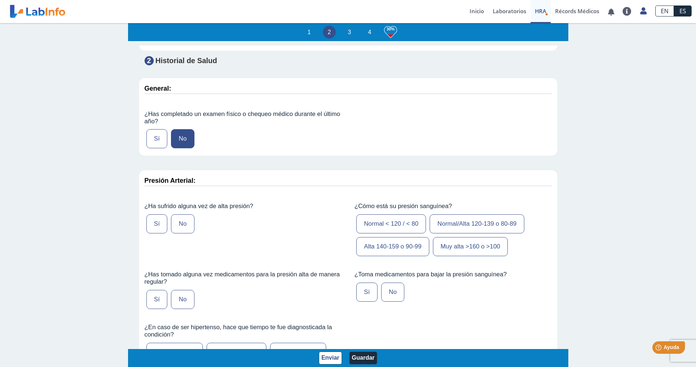
scroll to position [661, 0]
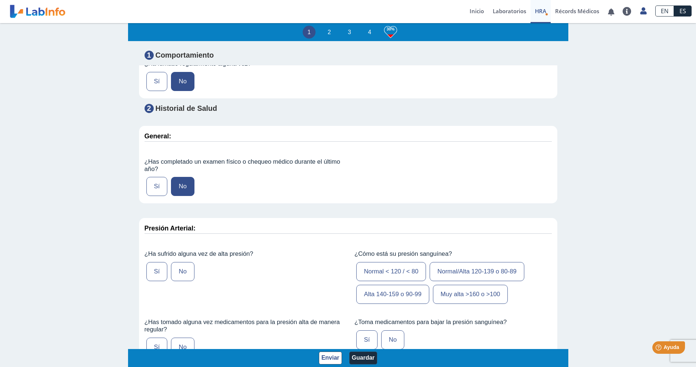
click at [152, 275] on label "Sí" at bounding box center [156, 271] width 21 height 19
click at [0, 0] on input "Sí" at bounding box center [0, 0] width 0 height 0
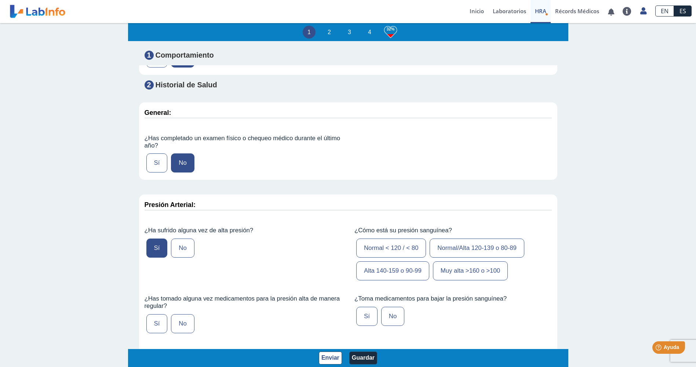
scroll to position [697, 0]
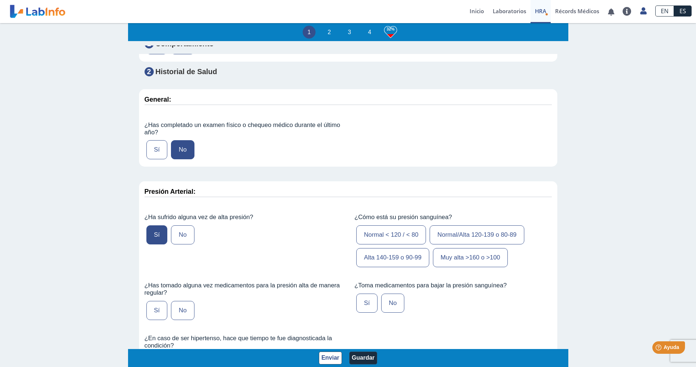
click at [370, 234] on label "Normal < 120 / < 80" at bounding box center [391, 234] width 70 height 19
click at [0, 0] on input "Normal < 120 / < 80" at bounding box center [0, 0] width 0 height 0
click at [153, 310] on label "Sí" at bounding box center [156, 310] width 21 height 19
click at [0, 0] on input "Sí" at bounding box center [0, 0] width 0 height 0
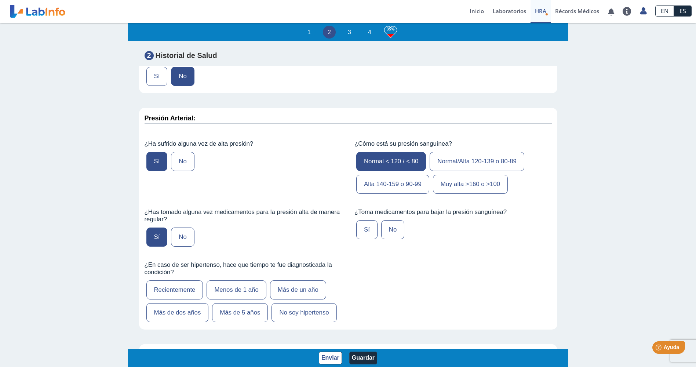
click at [363, 228] on label "Sí" at bounding box center [366, 229] width 21 height 19
click at [0, 0] on input "Sí" at bounding box center [0, 0] width 0 height 0
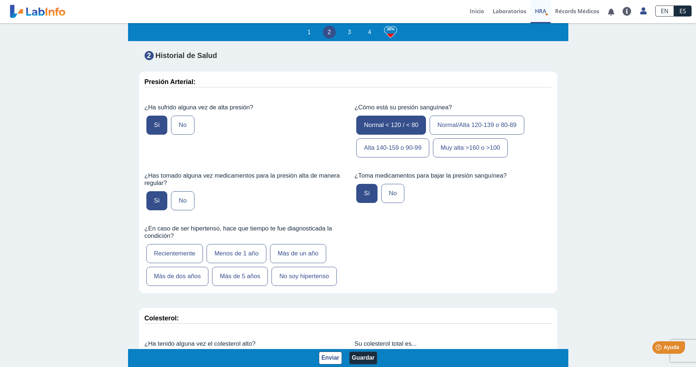
scroll to position [807, 0]
click at [232, 277] on label "Más de 5 años" at bounding box center [240, 275] width 56 height 19
click at [0, 0] on input "Más de 5 años" at bounding box center [0, 0] width 0 height 0
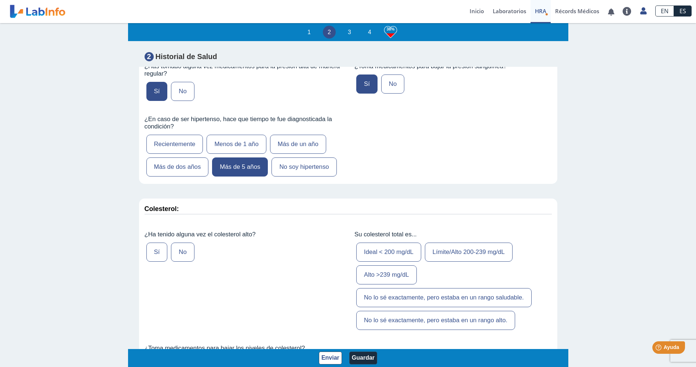
scroll to position [1, 0]
click at [154, 254] on label "Sí" at bounding box center [156, 250] width 21 height 19
click at [0, 0] on input "Sí" at bounding box center [0, 0] width 0 height 0
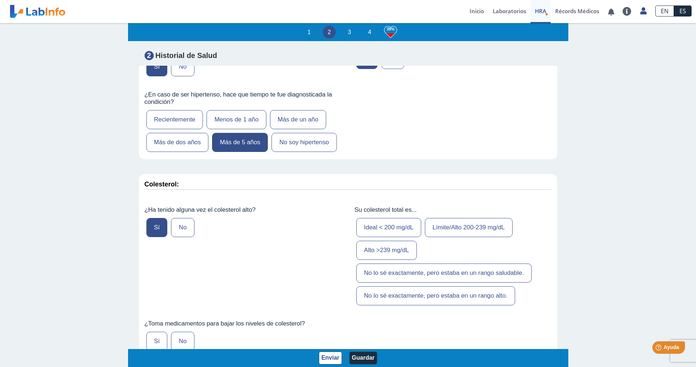
scroll to position [954, 0]
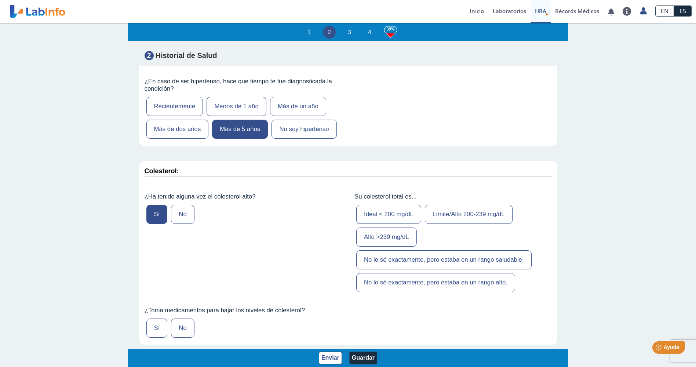
click at [429, 284] on label "No lo sé exactamente, pero estaba en un rango alto." at bounding box center [435, 282] width 159 height 19
click at [0, 0] on input "No lo sé exactamente, pero estaba en un rango alto." at bounding box center [0, 0] width 0 height 0
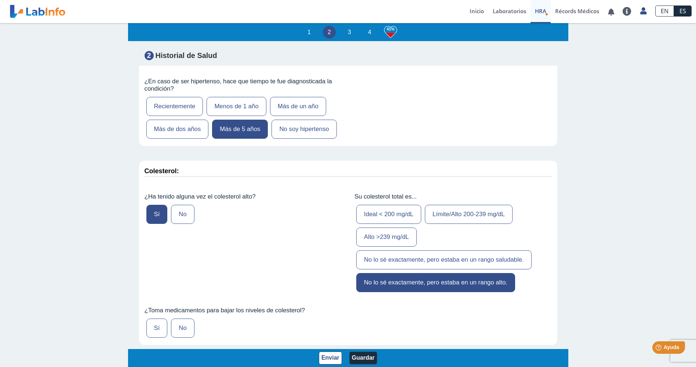
scroll to position [1101, 0]
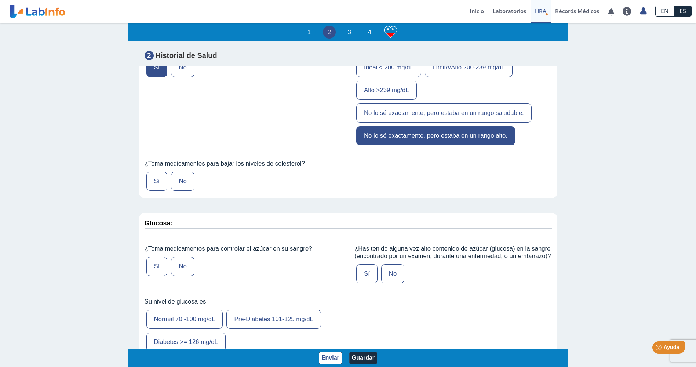
click at [151, 183] on label "Sí" at bounding box center [156, 181] width 21 height 19
click at [0, 0] on input "Sí" at bounding box center [0, 0] width 0 height 0
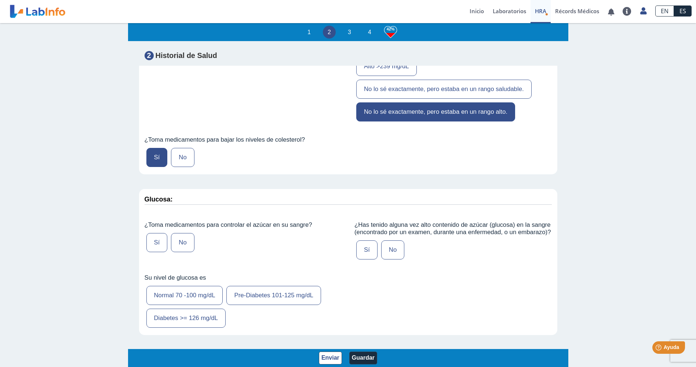
scroll to position [1138, 0]
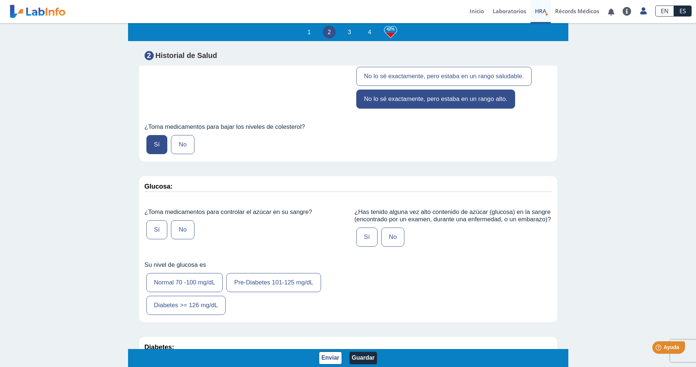
click at [156, 234] on label "Sí" at bounding box center [156, 229] width 21 height 19
click at [0, 0] on input "Sí" at bounding box center [0, 0] width 0 height 0
click at [357, 238] on label "Sí" at bounding box center [366, 237] width 21 height 19
click at [0, 0] on input "Sí" at bounding box center [0, 0] width 0 height 0
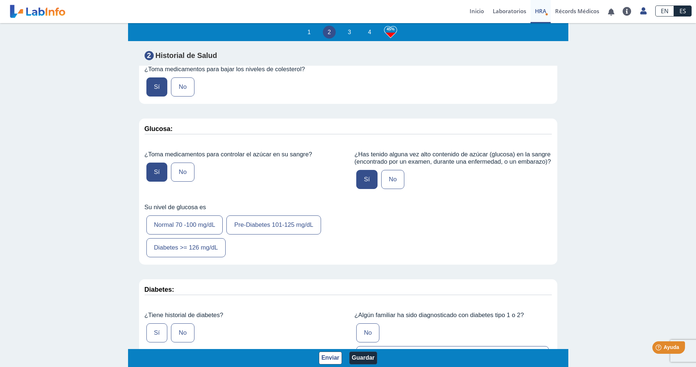
scroll to position [1211, 0]
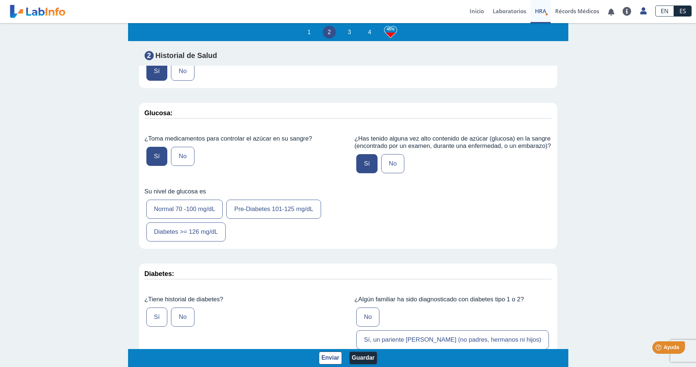
click at [279, 211] on label "Pre-Diabetes 101-125 mg/dL" at bounding box center [273, 209] width 95 height 19
click at [0, 0] on input "Pre-Diabetes 101-125 mg/dL" at bounding box center [0, 0] width 0 height 0
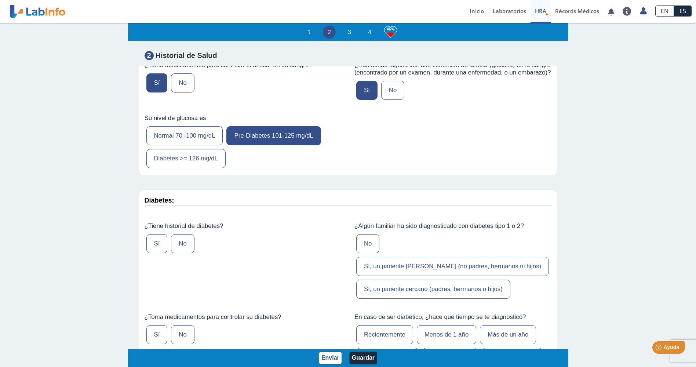
scroll to position [1321, 0]
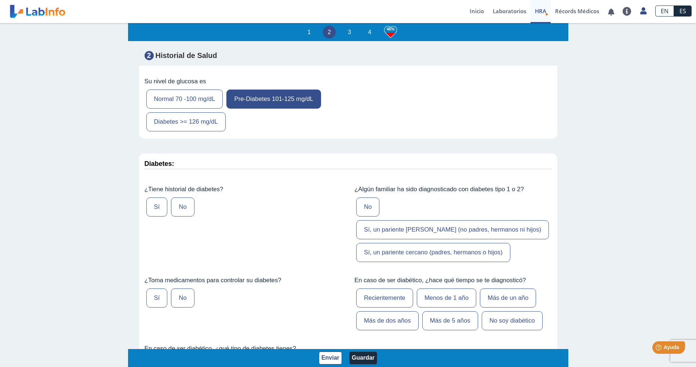
click at [180, 207] on label "No" at bounding box center [182, 206] width 23 height 19
click at [0, 0] on input "No" at bounding box center [0, 0] width 0 height 0
click at [410, 243] on label "Sí, un pariente cercano (padres, hermanos o hijos)" at bounding box center [433, 252] width 154 height 19
click at [0, 0] on input "Sí, un pariente cercano (padres, hermanos o hijos)" at bounding box center [0, 0] width 0 height 0
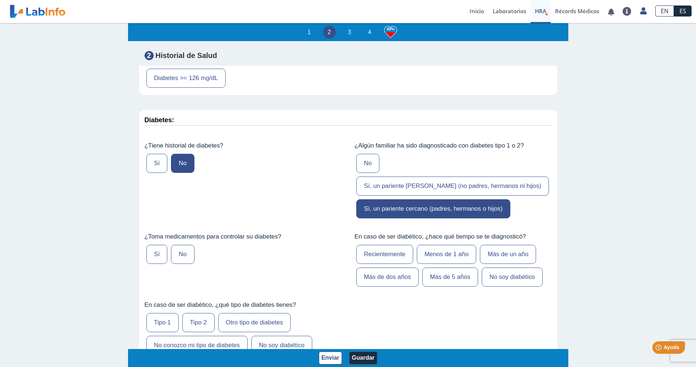
scroll to position [1358, 0]
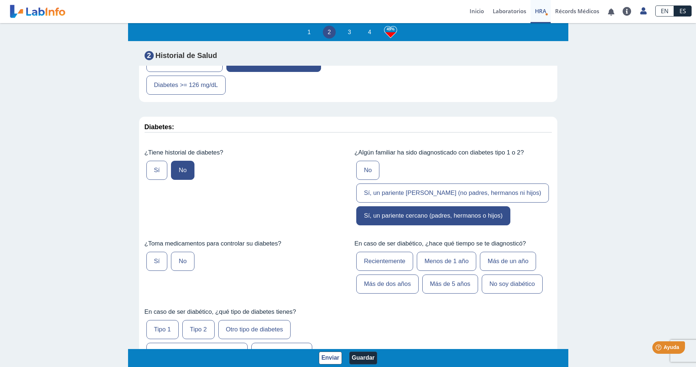
click at [154, 252] on label "Sí" at bounding box center [156, 261] width 21 height 19
click at [0, 0] on input "Sí" at bounding box center [0, 0] width 0 height 0
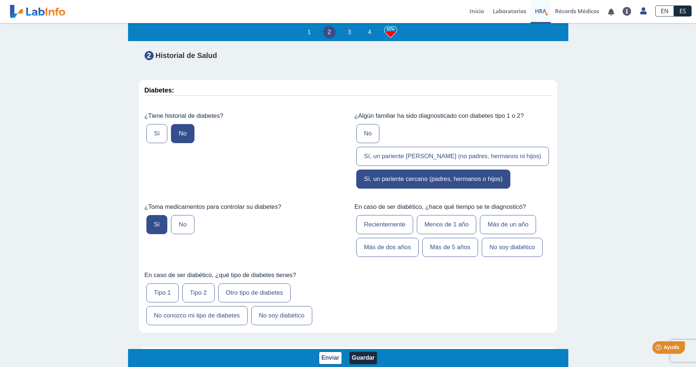
click at [503, 238] on label "No soy diabético" at bounding box center [512, 247] width 61 height 19
click at [0, 0] on input "No soy diabético" at bounding box center [0, 0] width 0 height 0
click at [503, 238] on label "No soy diabético" at bounding box center [512, 247] width 61 height 19
click at [0, 0] on input "No soy diabético" at bounding box center [0, 0] width 0 height 0
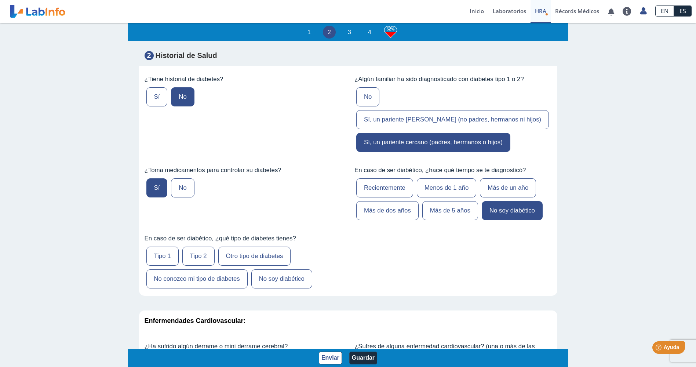
click at [256, 269] on label "No soy diabético" at bounding box center [281, 278] width 61 height 19
click at [0, 0] on input "No soy diabético" at bounding box center [0, 0] width 0 height 0
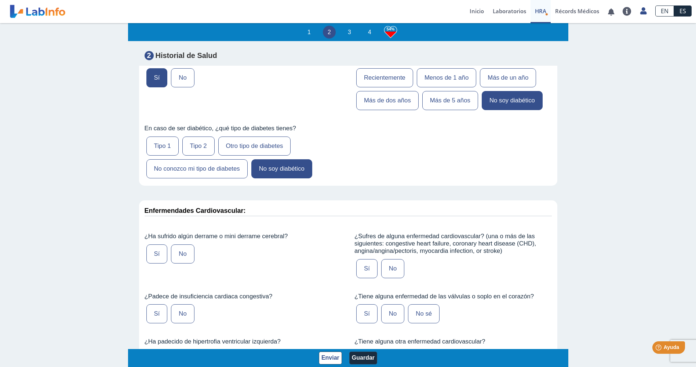
scroll to position [1578, 0]
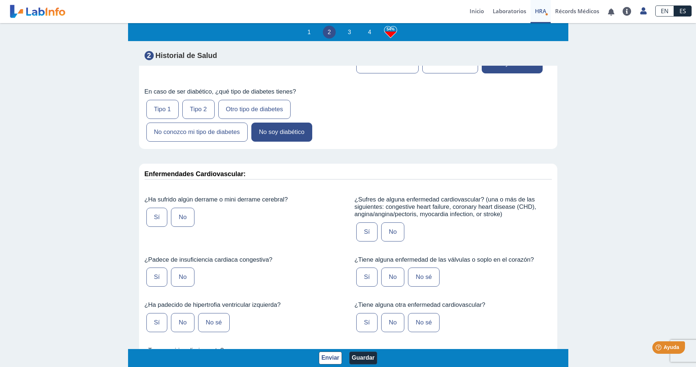
click at [177, 208] on label "No" at bounding box center [182, 217] width 23 height 19
click at [0, 0] on input "No" at bounding box center [0, 0] width 0 height 0
click at [177, 208] on label "No" at bounding box center [182, 217] width 23 height 19
click at [0, 0] on input "No" at bounding box center [0, 0] width 0 height 0
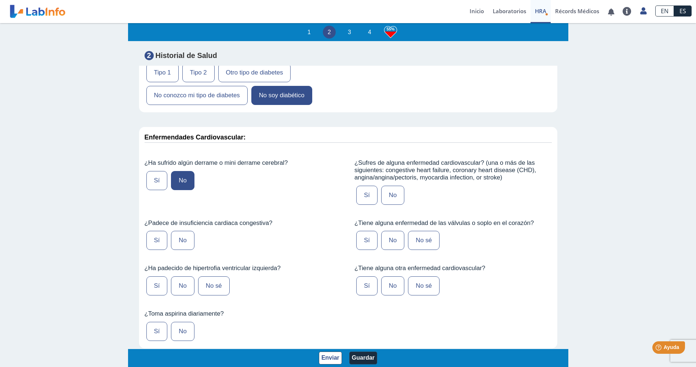
click at [176, 231] on label "No" at bounding box center [182, 240] width 23 height 19
click at [0, 0] on input "No" at bounding box center [0, 0] width 0 height 0
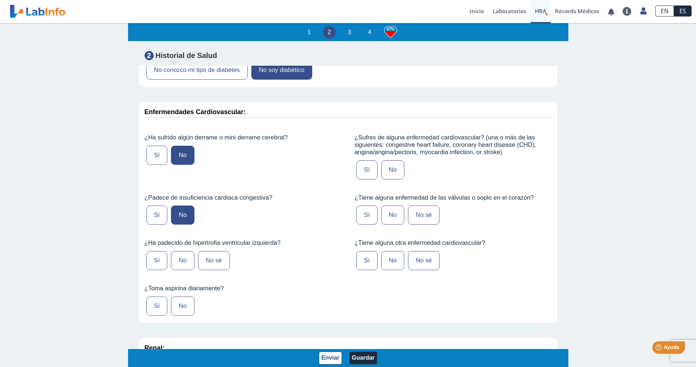
scroll to position [1651, 0]
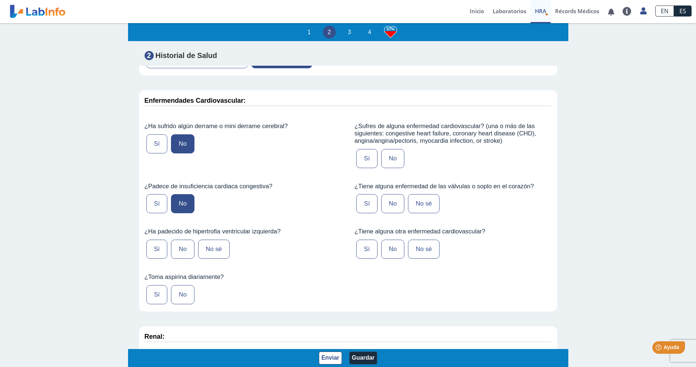
click at [205, 240] on label "No sé" at bounding box center [214, 249] width 32 height 19
click at [0, 0] on input "No sé" at bounding box center [0, 0] width 0 height 0
click at [180, 285] on label "No" at bounding box center [182, 294] width 23 height 19
click at [0, 0] on input "No" at bounding box center [0, 0] width 0 height 0
click at [388, 149] on label "No" at bounding box center [392, 158] width 23 height 19
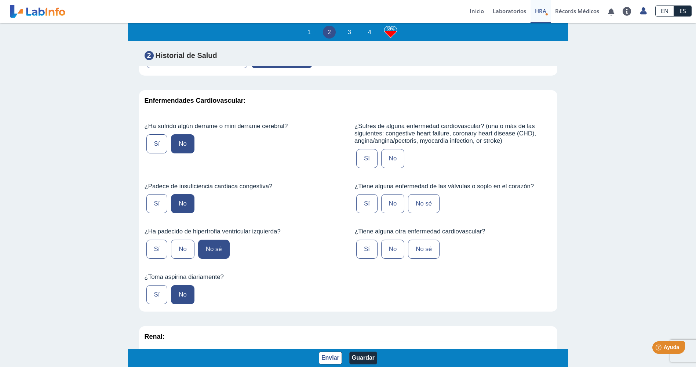
click at [0, 0] on input "No" at bounding box center [0, 0] width 0 height 0
click at [415, 194] on label "No sé" at bounding box center [424, 203] width 32 height 19
click at [0, 0] on input "No sé" at bounding box center [0, 0] width 0 height 0
click at [418, 240] on label "No sé" at bounding box center [424, 249] width 32 height 19
click at [0, 0] on input "No sé" at bounding box center [0, 0] width 0 height 0
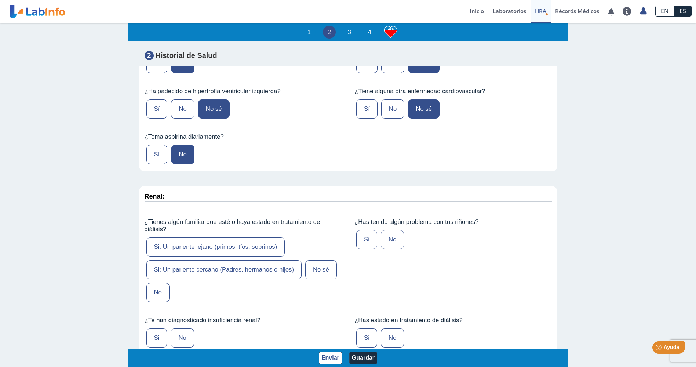
scroll to position [1798, 0]
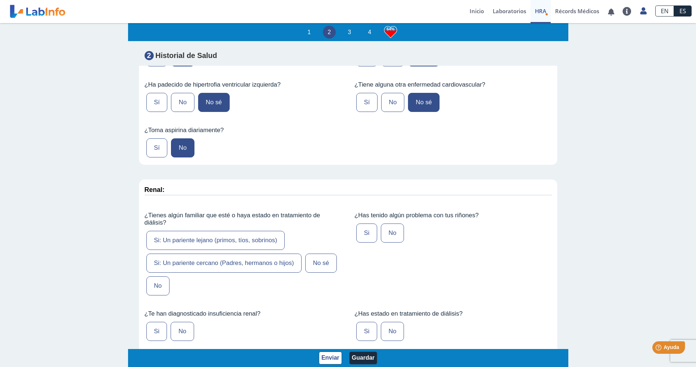
click at [191, 231] on label "Si: Un pariente lejano (primos, tíos, sobrinos)" at bounding box center [215, 240] width 139 height 19
click at [0, 0] on input "Si: Un pariente lejano (primos, tíos, sobrinos)" at bounding box center [0, 0] width 0 height 0
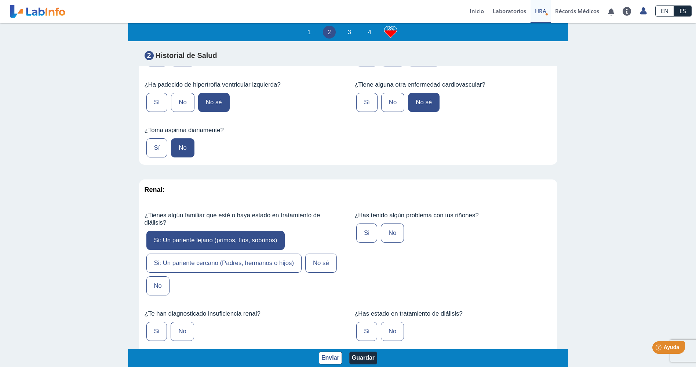
click at [389, 223] on label "No" at bounding box center [392, 232] width 23 height 19
click at [0, 0] on input "No" at bounding box center [0, 0] width 0 height 0
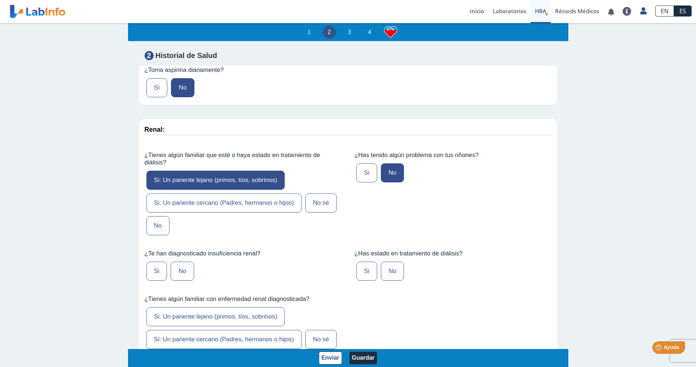
scroll to position [1872, 0]
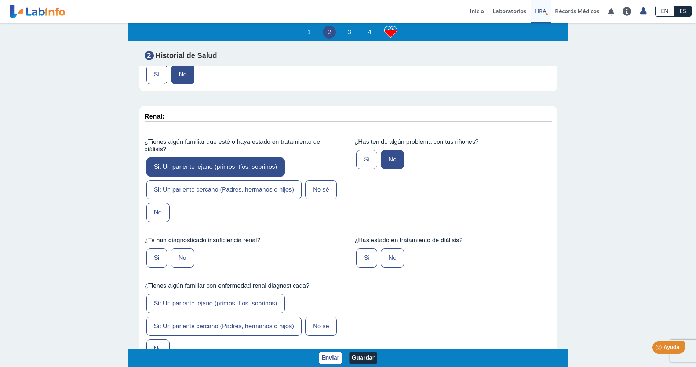
click at [183, 248] on label "No" at bounding box center [182, 257] width 23 height 19
click at [0, 0] on input "No" at bounding box center [0, 0] width 0 height 0
click at [390, 248] on label "No" at bounding box center [392, 257] width 23 height 19
click at [0, 0] on input "No" at bounding box center [0, 0] width 0 height 0
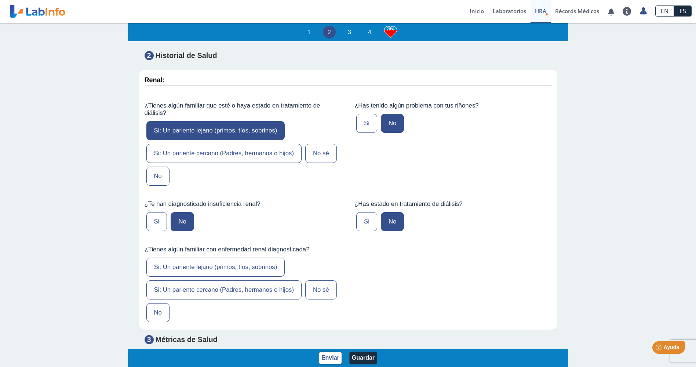
scroll to position [1908, 0]
click at [307, 280] on label "No sé" at bounding box center [321, 289] width 32 height 19
click at [0, 0] on input "No sé" at bounding box center [0, 0] width 0 height 0
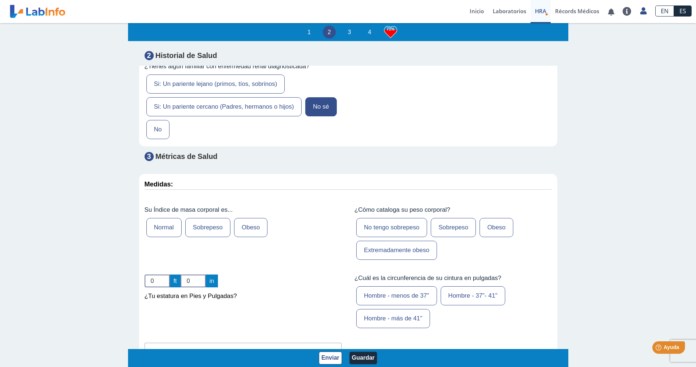
scroll to position [2092, 0]
click at [204, 217] on label "Sobrepeso" at bounding box center [207, 226] width 45 height 19
click at [0, 0] on input "Sobrepeso" at bounding box center [0, 0] width 0 height 0
click at [444, 217] on label "Sobrepeso" at bounding box center [453, 226] width 45 height 19
click at [0, 0] on input "Sobrepeso" at bounding box center [0, 0] width 0 height 0
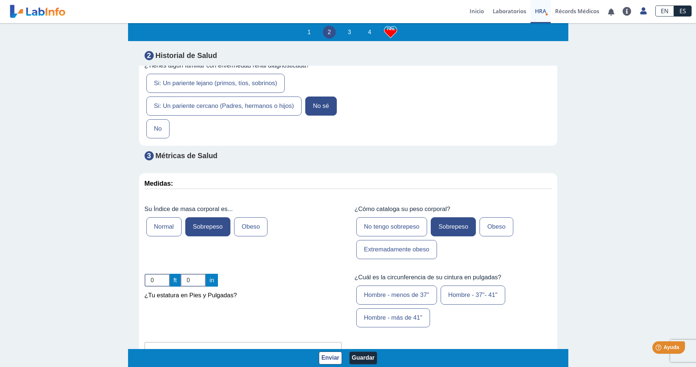
scroll to position [2129, 0]
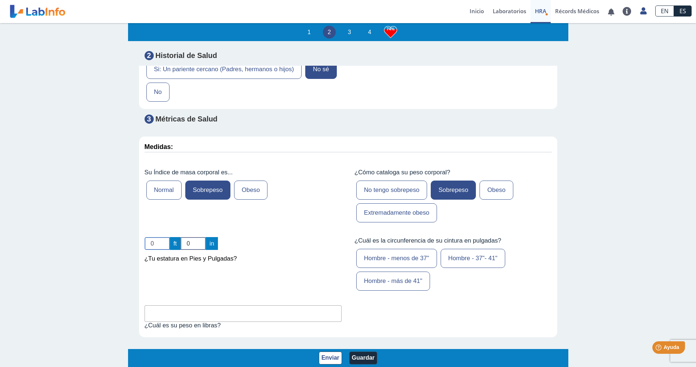
drag, startPoint x: 156, startPoint y: 221, endPoint x: 136, endPoint y: 222, distance: 20.2
click at [136, 222] on app-hra "1 2 3 4 74% Evaluación de Riesgos de Salud Complete este cuestionario y descubr…" at bounding box center [348, 194] width 440 height 345
click at [164, 237] on input "1" at bounding box center [157, 243] width 25 height 13
click at [164, 237] on input "2" at bounding box center [157, 243] width 25 height 13
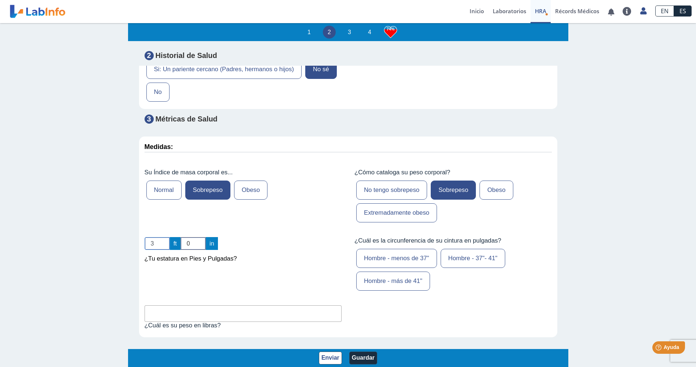
click at [164, 237] on input "3" at bounding box center [157, 243] width 25 height 13
click at [164, 237] on input "4" at bounding box center [157, 243] width 25 height 13
type input "5"
click at [164, 237] on input "5" at bounding box center [157, 243] width 25 height 13
click at [200, 237] on input "1" at bounding box center [193, 243] width 25 height 13
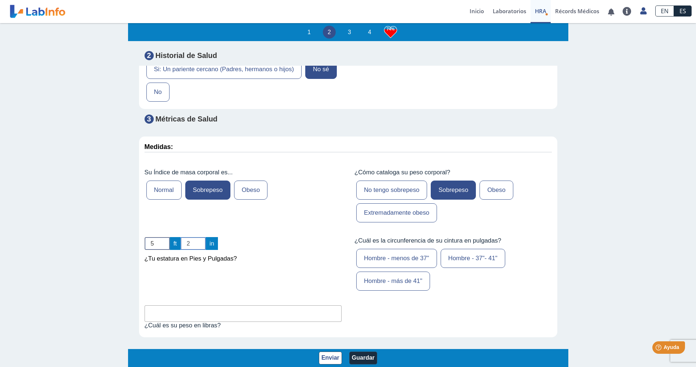
click at [200, 237] on input "2" at bounding box center [193, 243] width 25 height 13
click at [200, 237] on input "3" at bounding box center [193, 243] width 25 height 13
click at [200, 237] on input "4" at bounding box center [193, 243] width 25 height 13
click at [200, 237] on input "5" at bounding box center [193, 243] width 25 height 13
click at [200, 237] on input "6" at bounding box center [193, 243] width 25 height 13
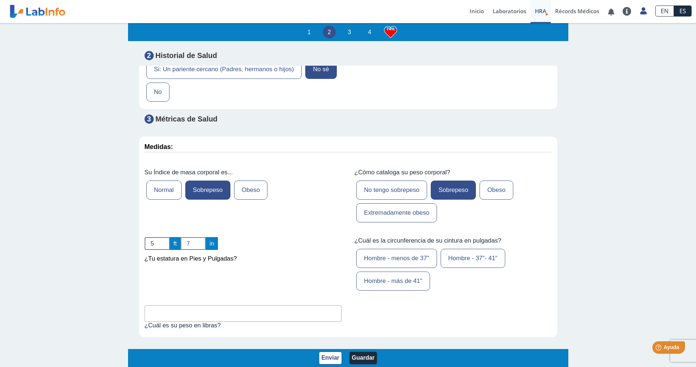
click at [200, 237] on input "7" at bounding box center [193, 243] width 25 height 13
click at [200, 237] on input "8" at bounding box center [193, 243] width 25 height 13
click at [200, 237] on input "9" at bounding box center [193, 243] width 25 height 13
type input "10"
click at [200, 237] on input "10" at bounding box center [193, 243] width 25 height 13
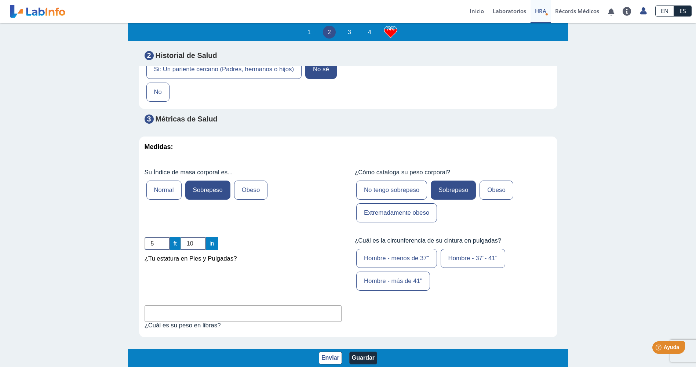
click at [455, 249] on label "Hombre - 37"- 41"" at bounding box center [473, 258] width 65 height 19
click at [0, 0] on input "Hombre - 37"- 41"" at bounding box center [0, 0] width 0 height 0
click at [169, 305] on input "text" at bounding box center [243, 313] width 197 height 17
type input "250"
click at [425, 290] on div "Medidas: Su Índice de masa corporal es... Normal Sobrepeso Obeso ¿Cómo cataloga…" at bounding box center [348, 237] width 418 height 201
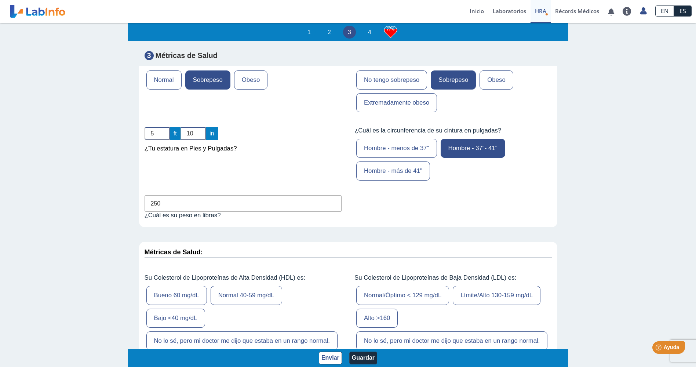
scroll to position [2275, 0]
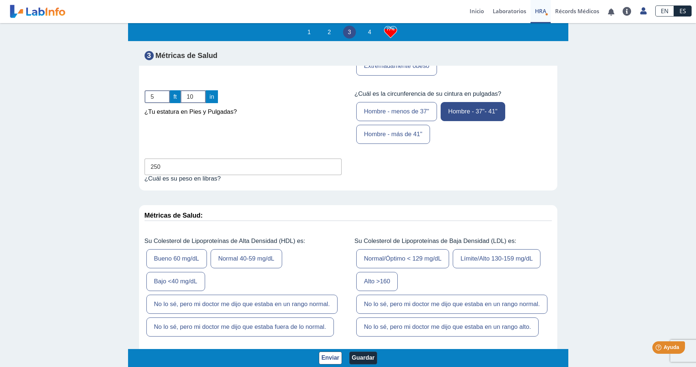
click at [230, 317] on label "No lo sé, pero mi doctor me dijo que estaba fuera de lo normal." at bounding box center [240, 326] width 188 height 19
click at [0, 0] on input "No lo sé, pero mi doctor me dijo que estaba fuera de lo normal." at bounding box center [0, 0] width 0 height 0
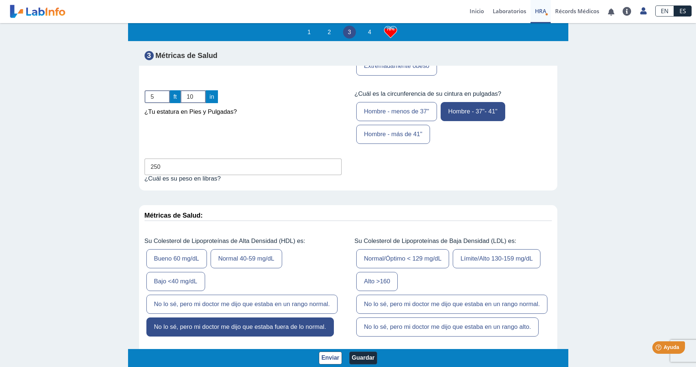
click at [465, 317] on label "No lo sé, pero mi doctor me dijo que estaba en un rango alto." at bounding box center [447, 326] width 182 height 19
click at [0, 0] on input "No lo sé, pero mi doctor me dijo que estaba en un rango alto." at bounding box center [0, 0] width 0 height 0
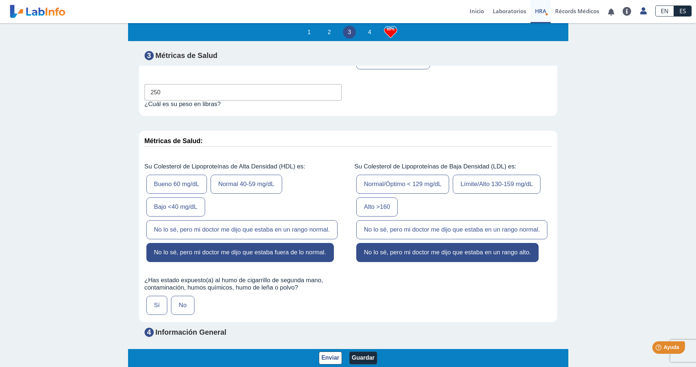
scroll to position [2459, 0]
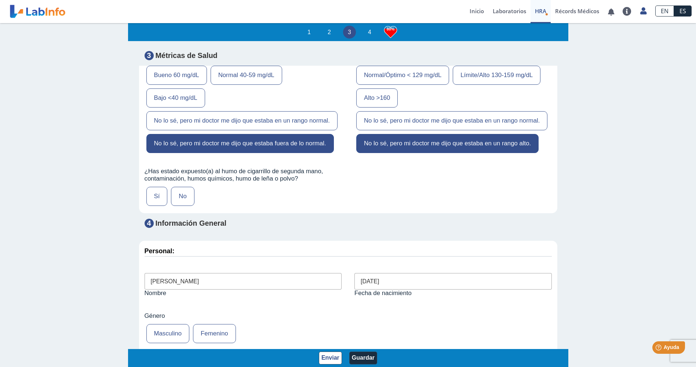
click at [152, 187] on label "Sí" at bounding box center [156, 196] width 21 height 19
click at [0, 0] on input "Sí" at bounding box center [0, 0] width 0 height 0
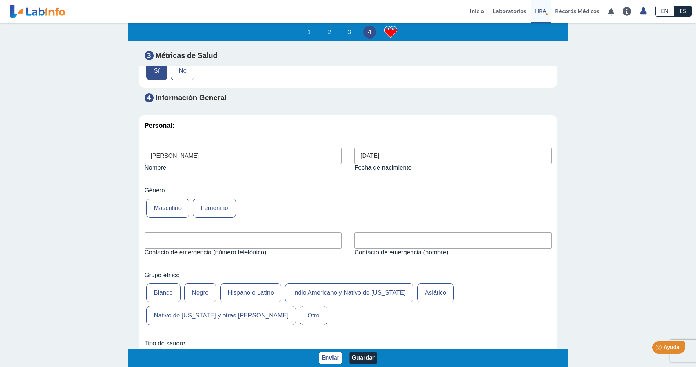
scroll to position [2606, 0]
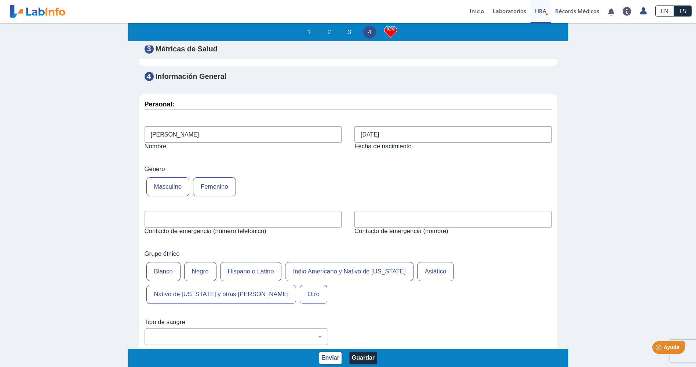
click at [172, 211] on input "text" at bounding box center [243, 219] width 197 height 17
type input "[PHONE_NUMBER]"
click at [365, 211] on input "text" at bounding box center [453, 219] width 197 height 17
type input "[PERSON_NAME]"
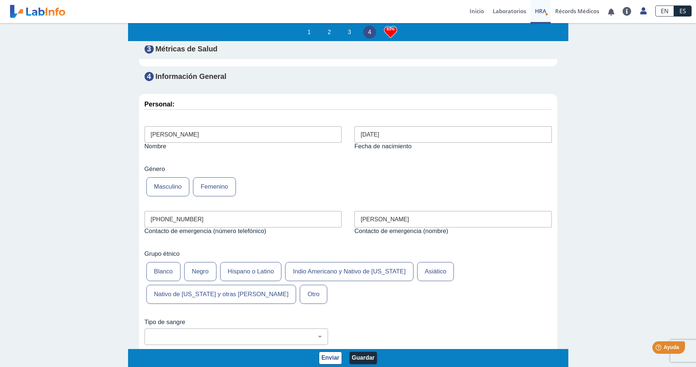
click at [252, 262] on label "Hispano o Latino" at bounding box center [251, 271] width 62 height 19
click at [0, 0] on input "Hispano o Latino" at bounding box center [0, 0] width 0 height 0
click at [232, 333] on select "No estoy seguro O Negativo O Positivo A Negativo A Positivo B Negativo B Positi…" at bounding box center [239, 336] width 177 height 7
select select "3: 229"
click at [151, 333] on select "No estoy seguro O Negativo O Positivo A Negativo A Positivo B Negativo B Positi…" at bounding box center [239, 336] width 177 height 7
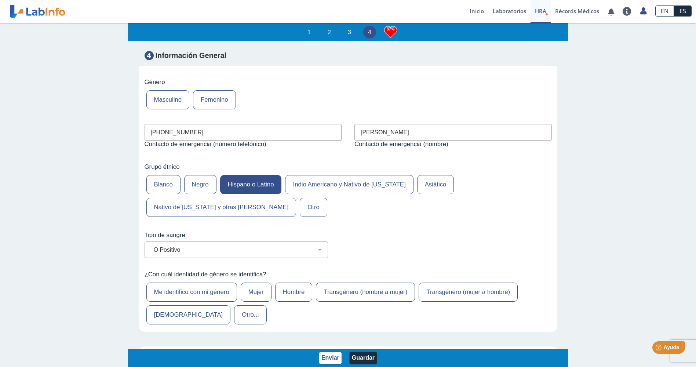
scroll to position [2716, 0]
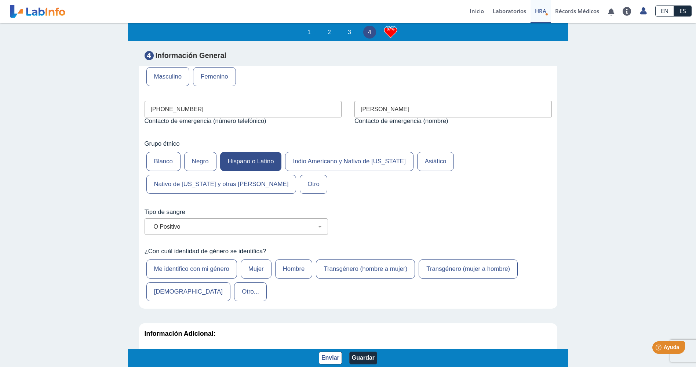
click at [298, 259] on label "Hombre" at bounding box center [293, 268] width 37 height 19
click at [0, 0] on input "Hombre" at bounding box center [0, 0] width 0 height 0
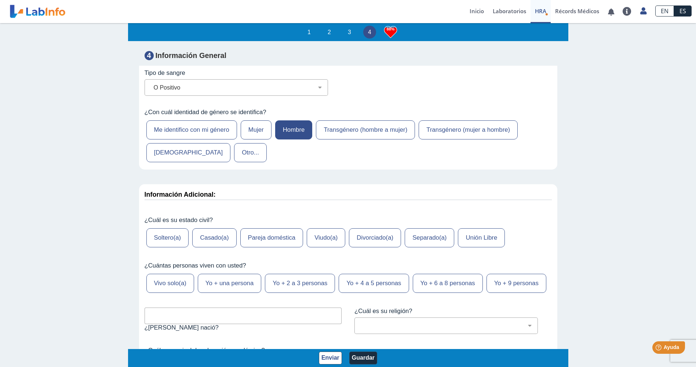
scroll to position [2863, 0]
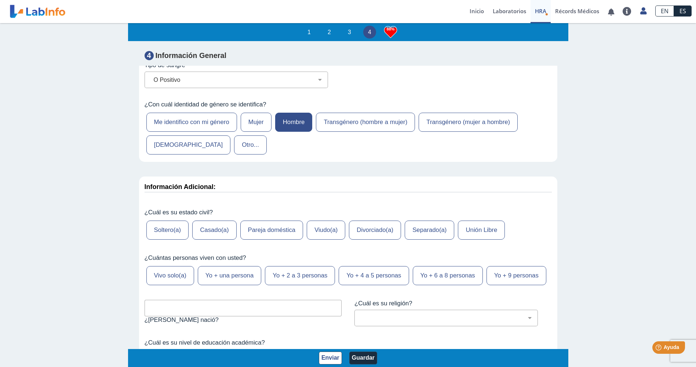
click at [216, 221] on label "Casado(a)" at bounding box center [214, 230] width 44 height 19
click at [0, 0] on input "Casado(a)" at bounding box center [0, 0] width 0 height 0
click at [303, 266] on label "Yo + 2 a 3 personas" at bounding box center [300, 275] width 70 height 19
click at [0, 0] on input "Yo + 2 a 3 personas" at bounding box center [0, 0] width 0 height 0
click at [174, 300] on input "text" at bounding box center [243, 308] width 197 height 17
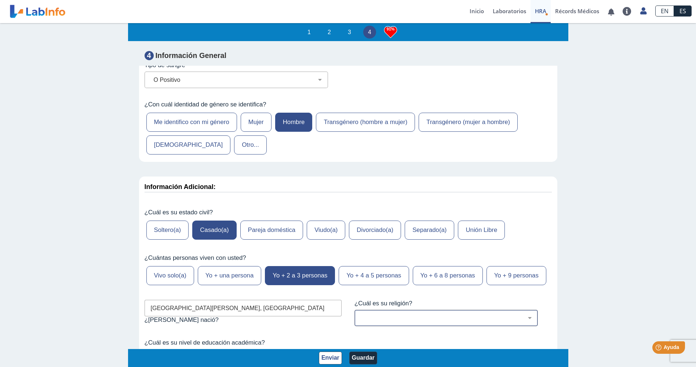
type input "[GEOGRAPHIC_DATA][PERSON_NAME], [GEOGRAPHIC_DATA]"
click at [363, 315] on select "[DEMOGRAPHIC_DATA] (cualquier denominación) [DEMOGRAPHIC_DATA] [DEMOGRAPHIC_DAT…" at bounding box center [449, 318] width 177 height 7
select select "12: 273"
click at [361, 315] on select "[DEMOGRAPHIC_DATA] (cualquier denominación) [DEMOGRAPHIC_DATA] [DEMOGRAPHIC_DAT…" at bounding box center [449, 318] width 177 height 7
click at [180, 354] on select "No fui a la escuela Escuela primaria Algo de escuela secundaria o equivalente s…" at bounding box center [239, 357] width 177 height 7
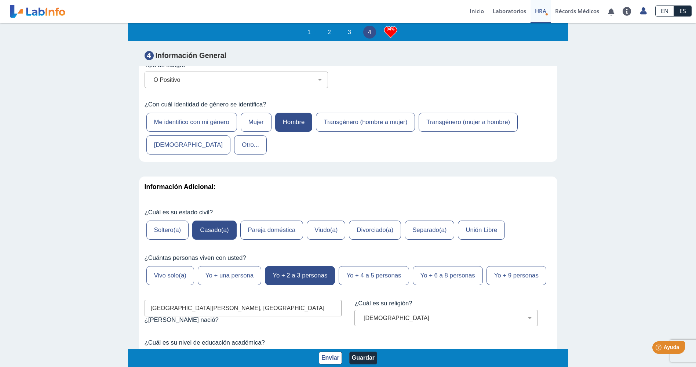
select select "7: 280"
click at [151, 354] on select "No fui a la escuela Escuela primaria Algo de escuela secundaria o equivalente s…" at bounding box center [239, 357] width 177 height 7
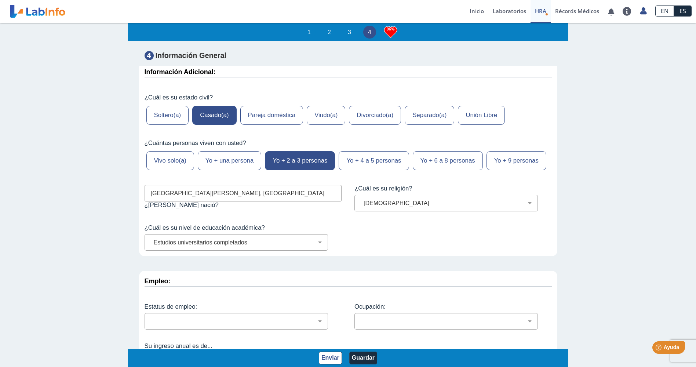
scroll to position [2980, 0]
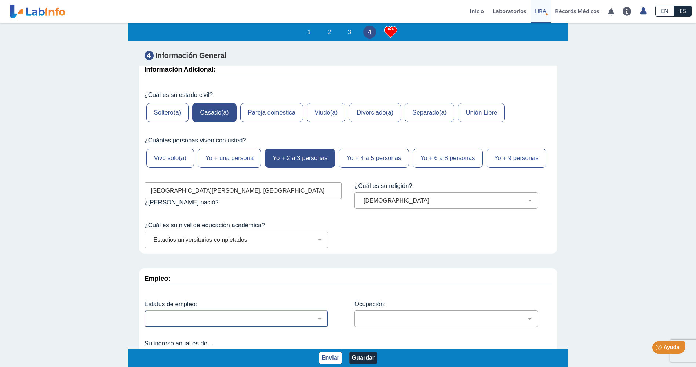
click at [245, 315] on select "Empleado a tiempo parcial Empleado a tiempo completo Servicio profesionales Sin…" at bounding box center [239, 318] width 177 height 7
select select "2: 134"
click at [151, 315] on select "Empleado a tiempo parcial Empleado a tiempo completo Servicio profesionales Sin…" at bounding box center [239, 318] width 177 height 7
click at [411, 315] on select "Administración de empresas Servicios de protección Instalaciones, Reparaciones …" at bounding box center [449, 318] width 177 height 7
select select "24: 191"
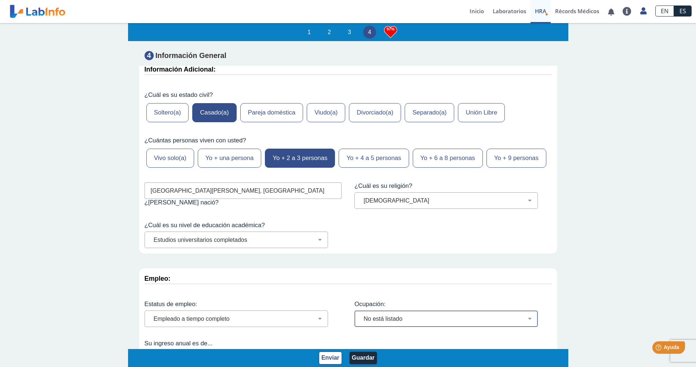
click at [361, 315] on select "Administración de empresas Servicios de protección Instalaciones, Reparaciones …" at bounding box center [449, 318] width 177 height 7
click at [153, 355] on select "Menos de $12,000 $12,000-$16,000 $16,000-$24,000 $24,000-$30,000 $30,000-$40,00…" at bounding box center [239, 358] width 177 height 7
select select "11: 153"
click at [151, 355] on select "Menos de $12,000 $12,000-$16,000 $16,000-$24,000 $24,000-$30,000 $30,000-$40,00…" at bounding box center [239, 358] width 177 height 7
click at [360, 361] on button "Guardar" at bounding box center [363, 358] width 28 height 13
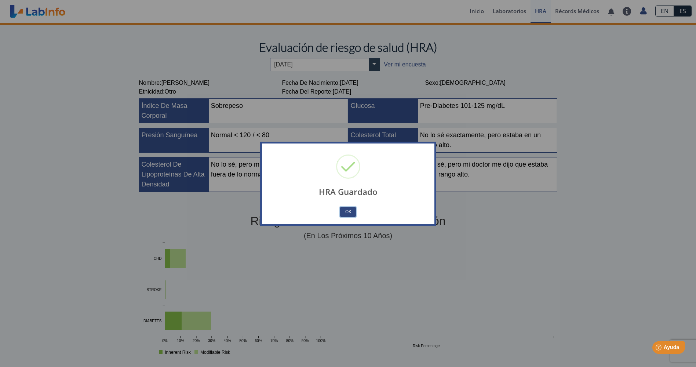
click at [348, 213] on button "OK" at bounding box center [347, 212] width 15 height 10
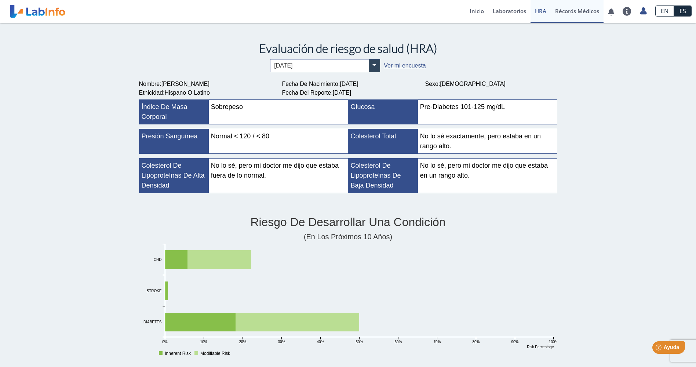
click at [569, 12] on link "Récords Médicos" at bounding box center [577, 11] width 53 height 23
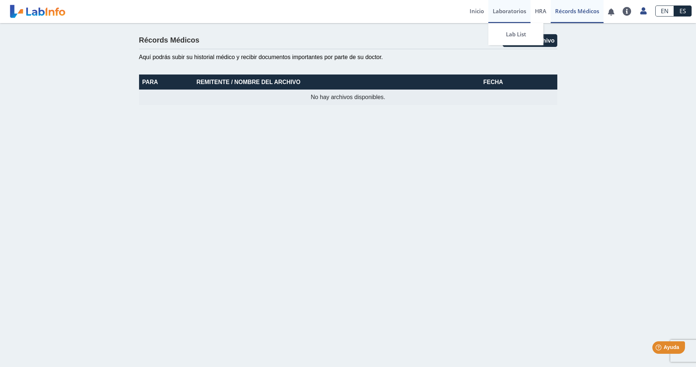
click at [501, 12] on link "Laboratorios" at bounding box center [509, 11] width 42 height 23
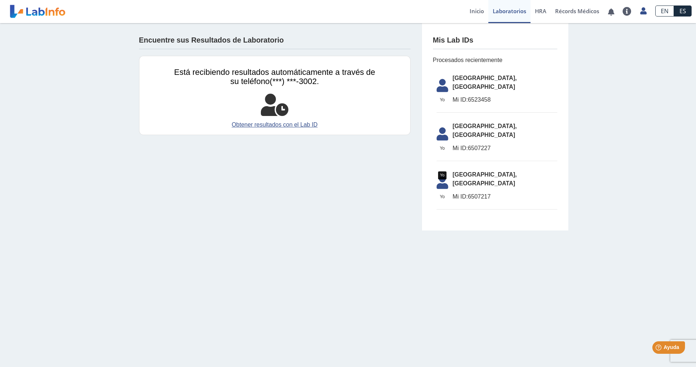
click at [441, 176] on icon at bounding box center [442, 185] width 21 height 18
click at [465, 170] on span "[GEOGRAPHIC_DATA], [GEOGRAPHIC_DATA]" at bounding box center [505, 179] width 105 height 18
click at [439, 167] on li "[GEOGRAPHIC_DATA], [GEOGRAPHIC_DATA] ID: 6507217" at bounding box center [497, 188] width 121 height 43
click at [441, 127] on icon at bounding box center [442, 136] width 21 height 18
click at [439, 84] on icon at bounding box center [442, 88] width 21 height 18
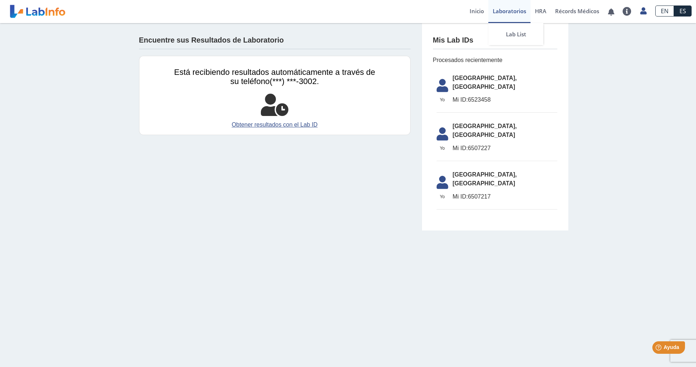
click at [512, 13] on link "Laboratorios" at bounding box center [509, 11] width 42 height 23
click at [471, 12] on link "Inicio" at bounding box center [476, 11] width 23 height 23
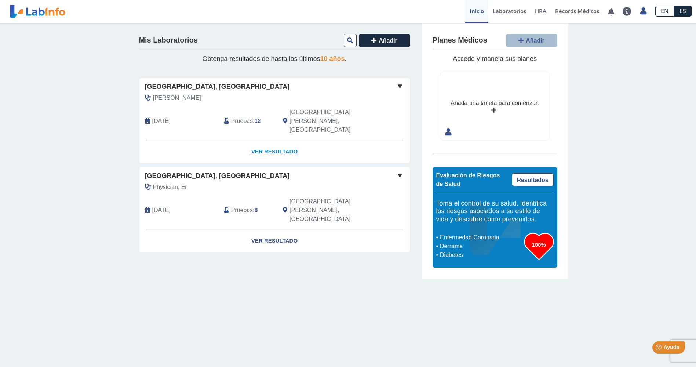
click at [281, 140] on link "Ver Resultado" at bounding box center [274, 151] width 270 height 23
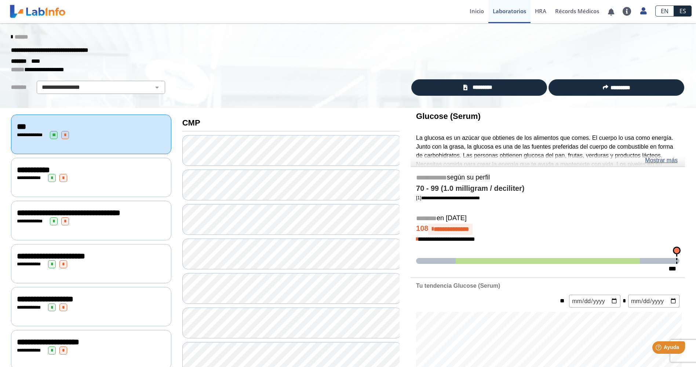
click at [11, 37] on icon at bounding box center [11, 37] width 1 height 6
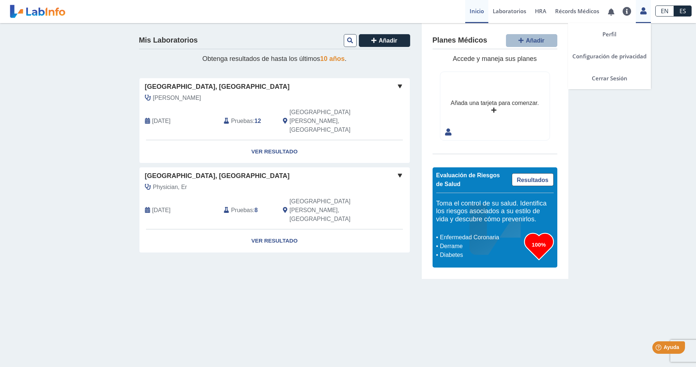
click at [643, 14] on link at bounding box center [643, 10] width 15 height 10
click at [616, 79] on link "Cerrar Sesión" at bounding box center [609, 78] width 83 height 22
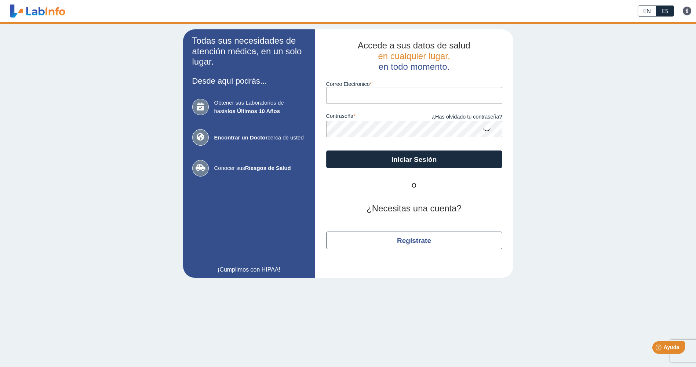
type input "[EMAIL_ADDRESS][DOMAIN_NAME]"
